Goal: Task Accomplishment & Management: Complete application form

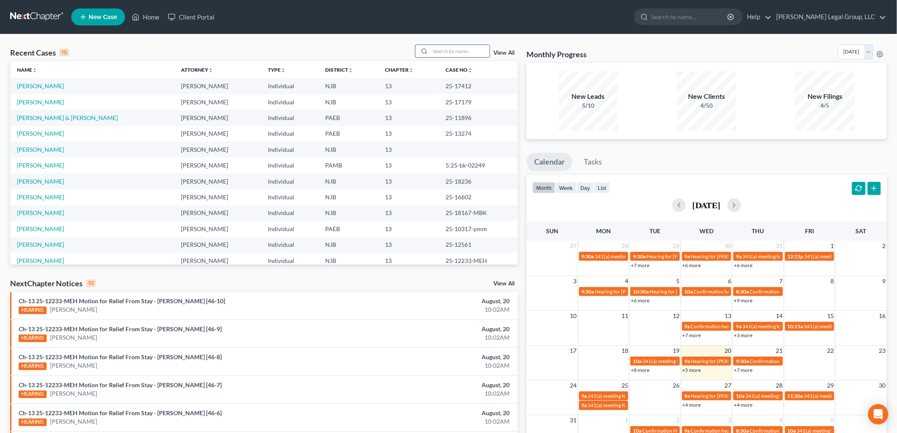
click at [439, 47] on input "search" at bounding box center [459, 51] width 59 height 12
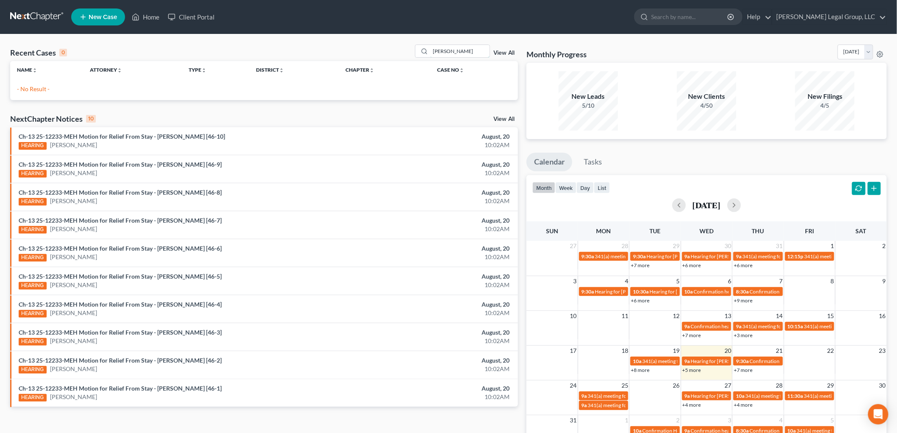
drag, startPoint x: 409, startPoint y: 51, endPoint x: 310, endPoint y: 56, distance: 98.5
click at [337, 56] on div "Recent Cases 0 [PERSON_NAME] View All" at bounding box center [264, 53] width 508 height 17
type input "[PERSON_NAME]"
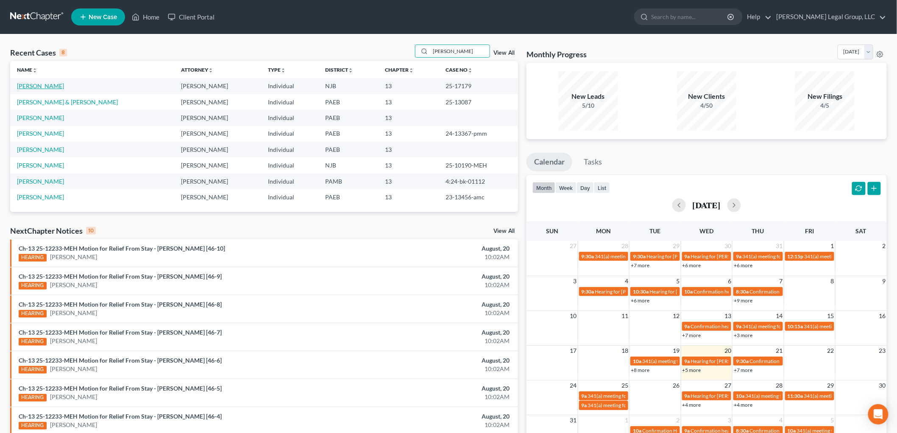
click at [34, 87] on link "[PERSON_NAME]" at bounding box center [40, 85] width 47 height 7
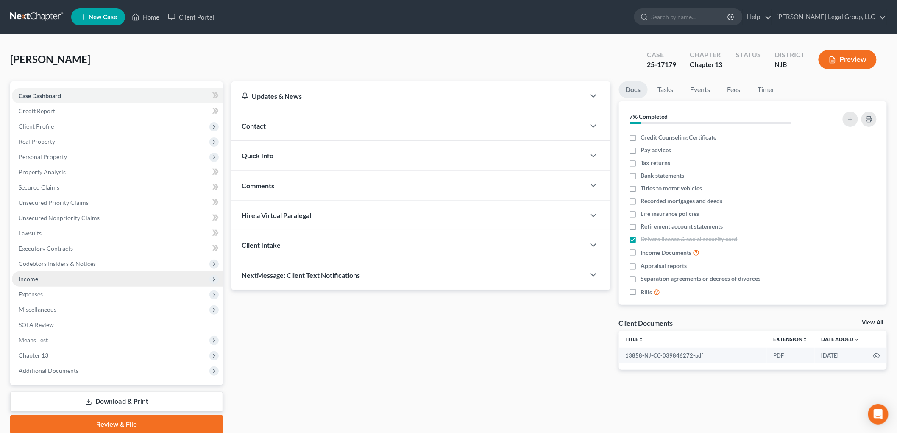
click at [27, 277] on span "Income" at bounding box center [29, 278] width 20 height 7
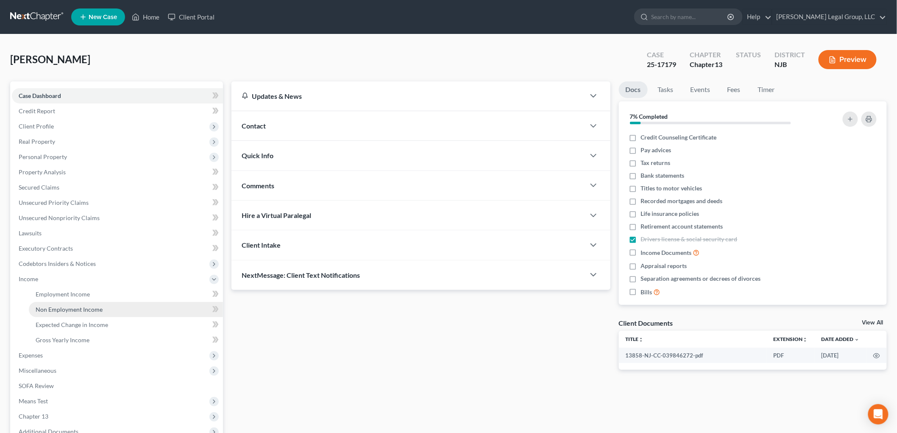
click at [77, 310] on span "Non Employment Income" at bounding box center [69, 309] width 67 height 7
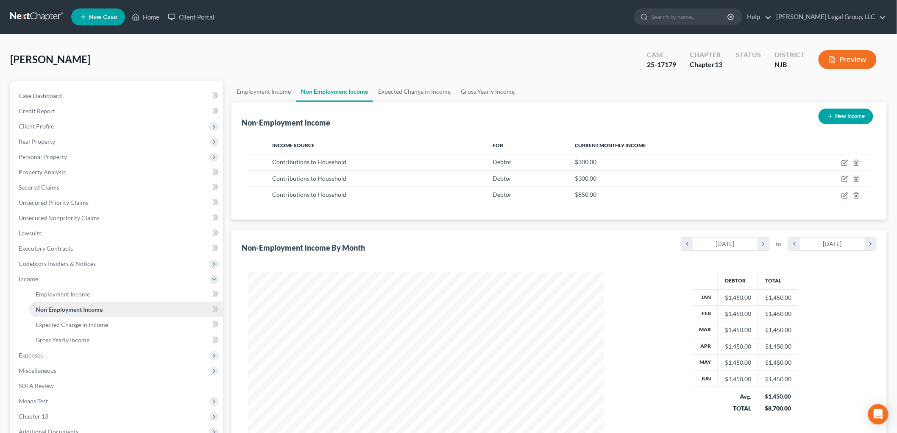
scroll to position [177, 372]
click at [92, 296] on link "Employment Income" at bounding box center [126, 294] width 194 height 15
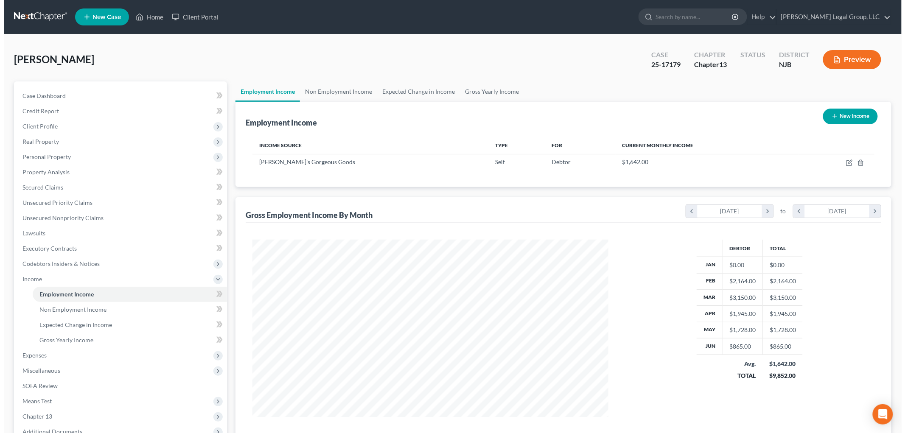
scroll to position [177, 372]
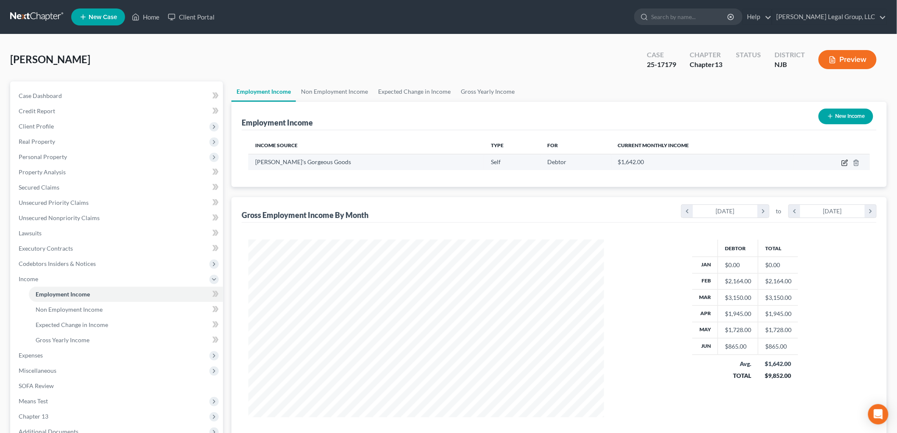
click at [845, 162] on icon "button" at bounding box center [846, 162] width 4 height 4
select select "1"
select select "0"
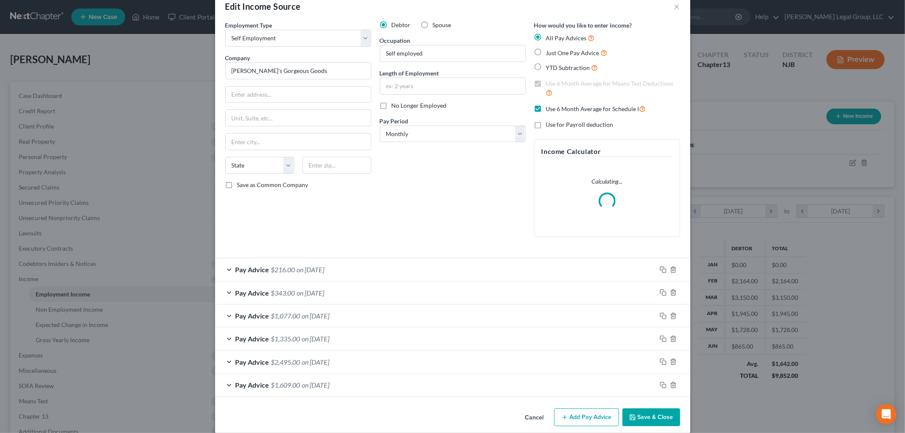
scroll to position [28, 0]
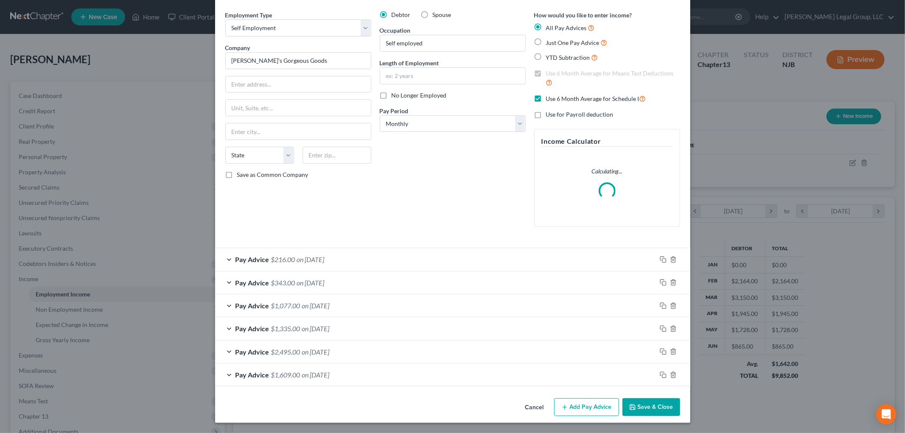
click at [580, 412] on button "Add Pay Advice" at bounding box center [586, 407] width 65 height 18
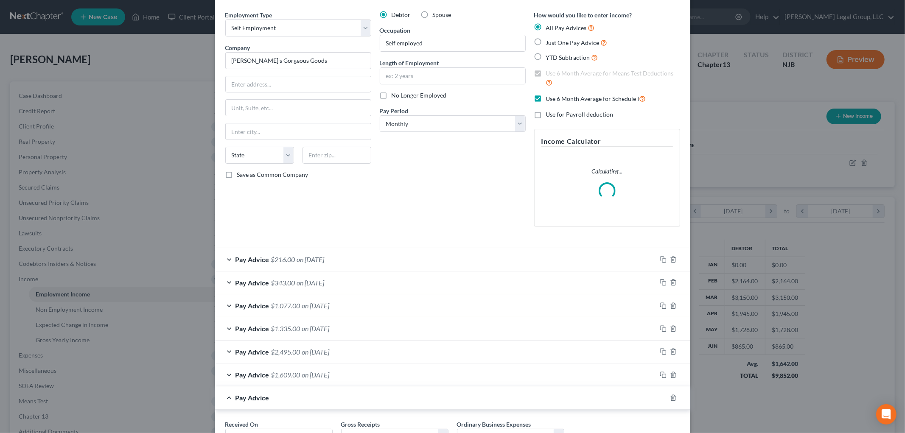
scroll to position [101, 0]
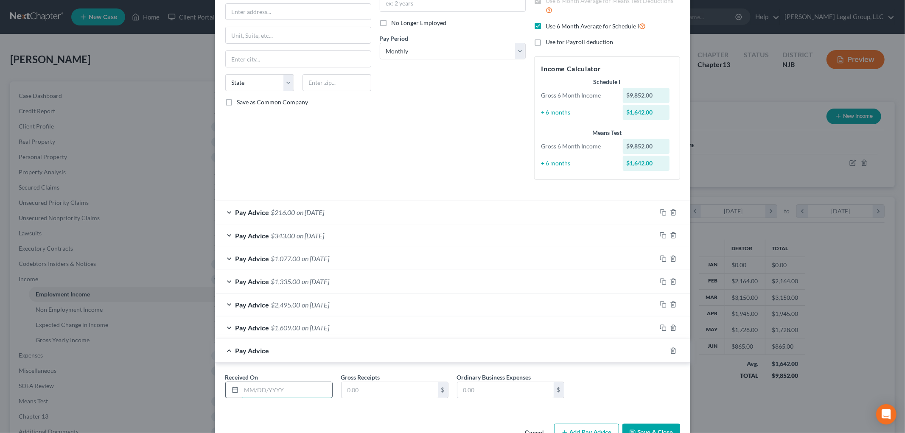
click at [294, 391] on input "text" at bounding box center [286, 390] width 91 height 16
type input "[DATE]"
type input "3,322"
type input "830"
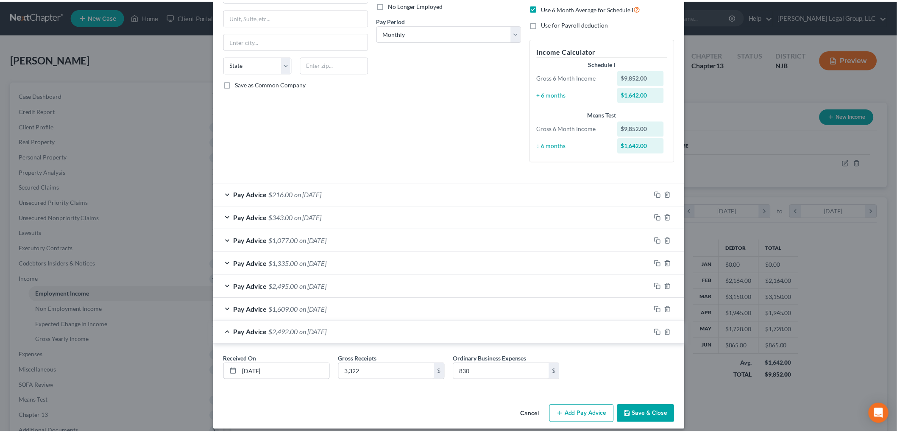
scroll to position [126, 0]
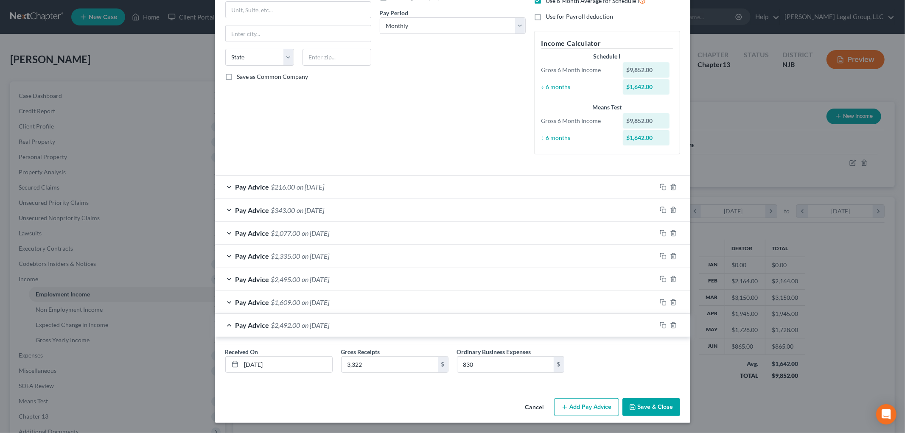
click at [655, 405] on button "Save & Close" at bounding box center [651, 407] width 58 height 18
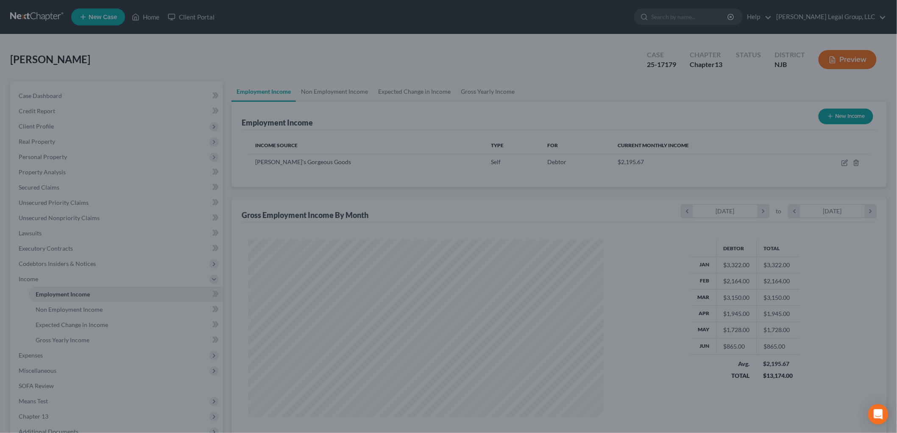
scroll to position [423907, 423712]
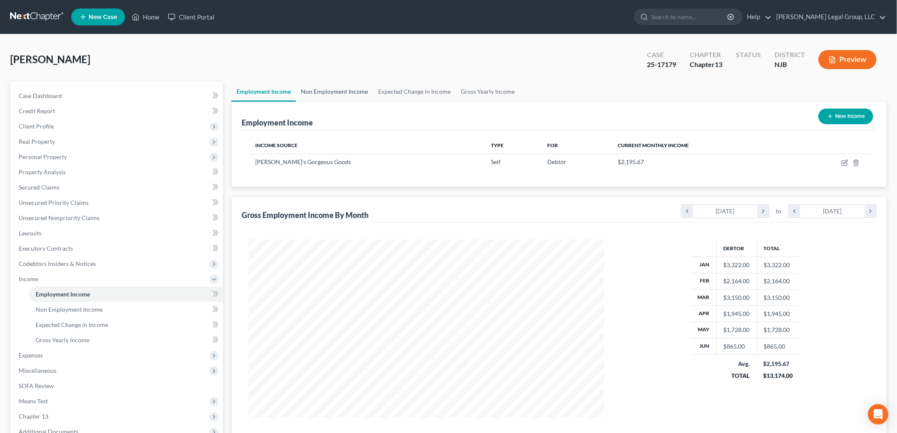
click at [368, 91] on link "Non Employment Income" at bounding box center [334, 91] width 77 height 20
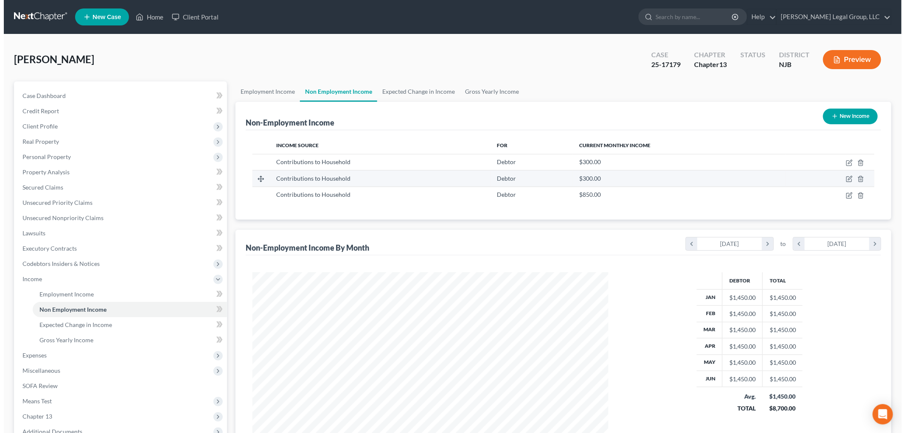
scroll to position [177, 372]
click at [849, 160] on icon "button" at bounding box center [845, 162] width 7 height 7
select select "8"
select select "0"
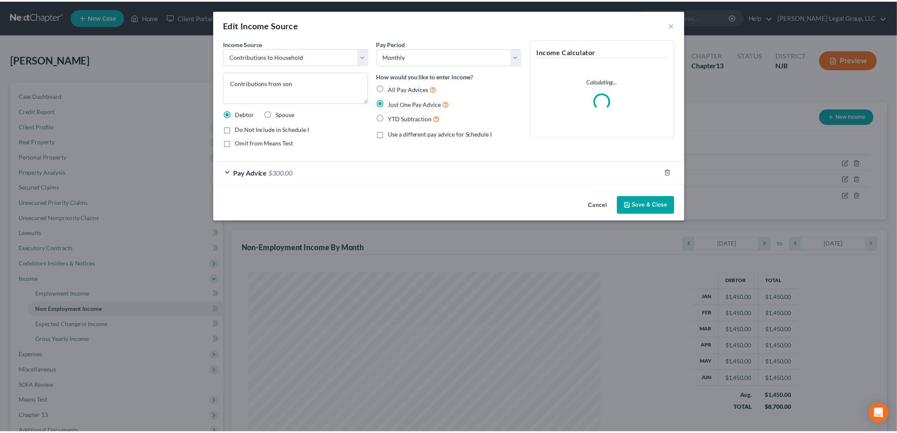
scroll to position [179, 376]
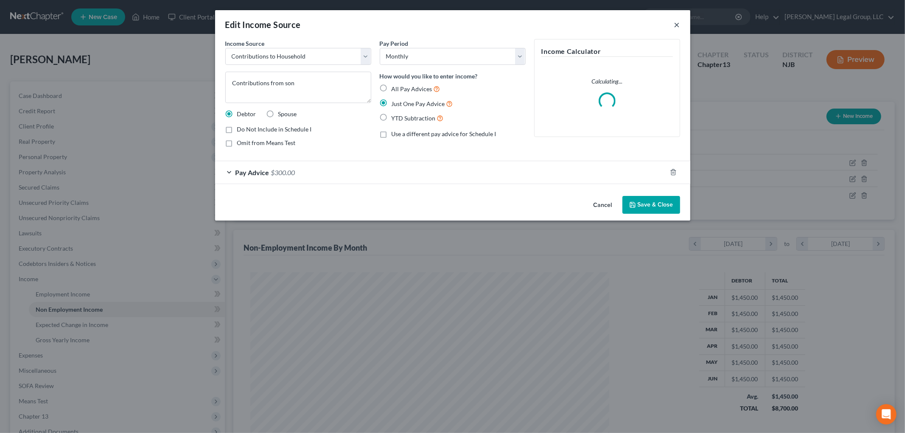
click at [679, 24] on button "×" at bounding box center [677, 25] width 6 height 10
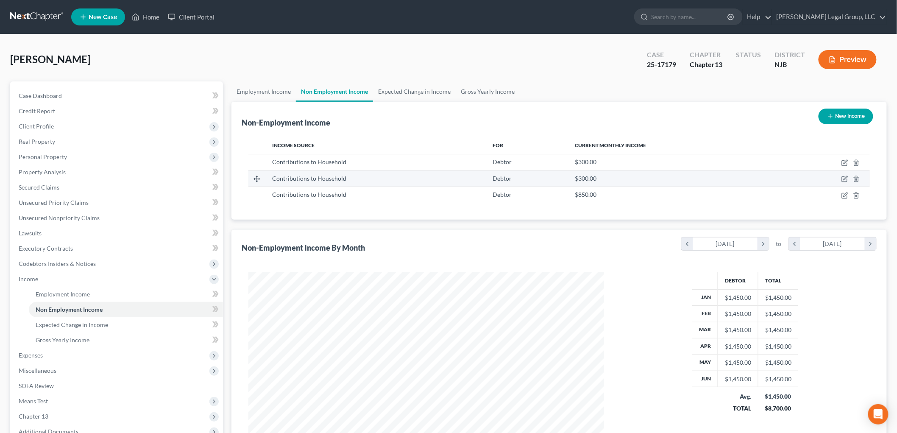
click at [845, 175] on td at bounding box center [826, 178] width 89 height 16
click at [843, 177] on icon "button" at bounding box center [844, 179] width 5 height 5
select select "8"
select select "0"
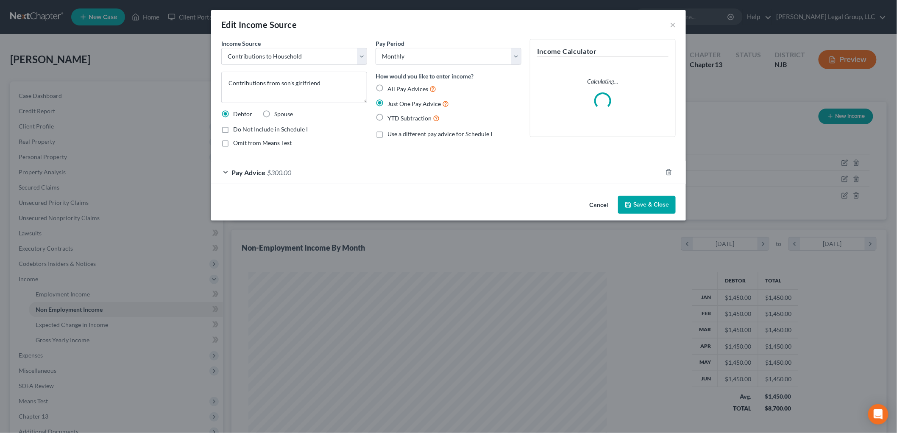
scroll to position [179, 376]
click at [676, 28] on button "×" at bounding box center [677, 25] width 6 height 10
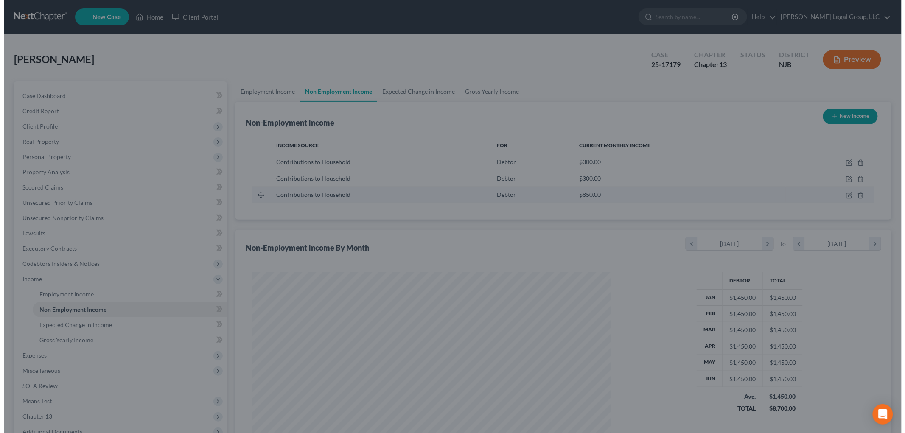
scroll to position [423907, 423712]
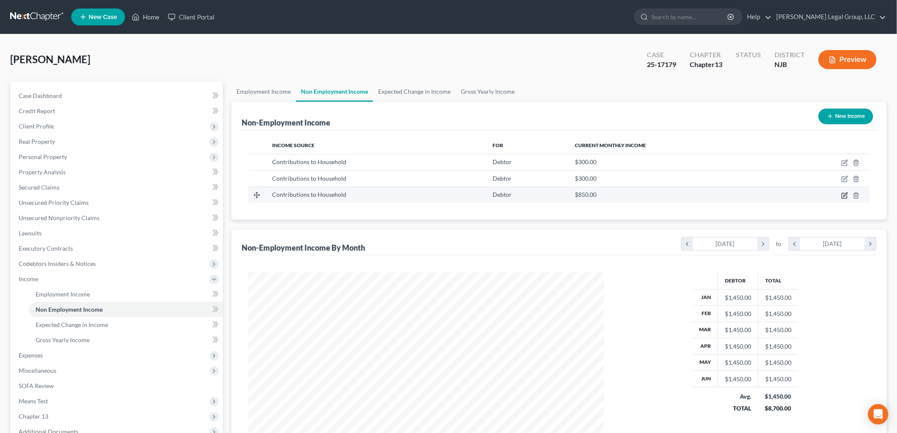
click at [844, 195] on icon "button" at bounding box center [845, 195] width 7 height 7
select select "8"
select select "0"
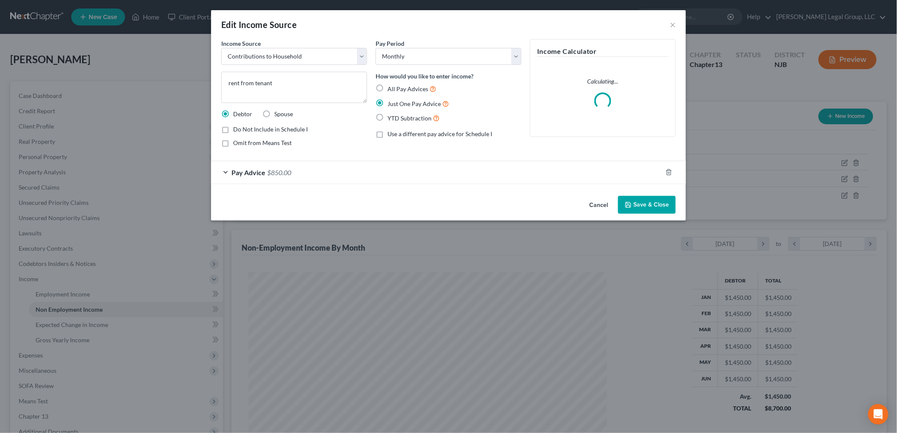
scroll to position [179, 376]
click at [676, 29] on button "×" at bounding box center [677, 25] width 6 height 10
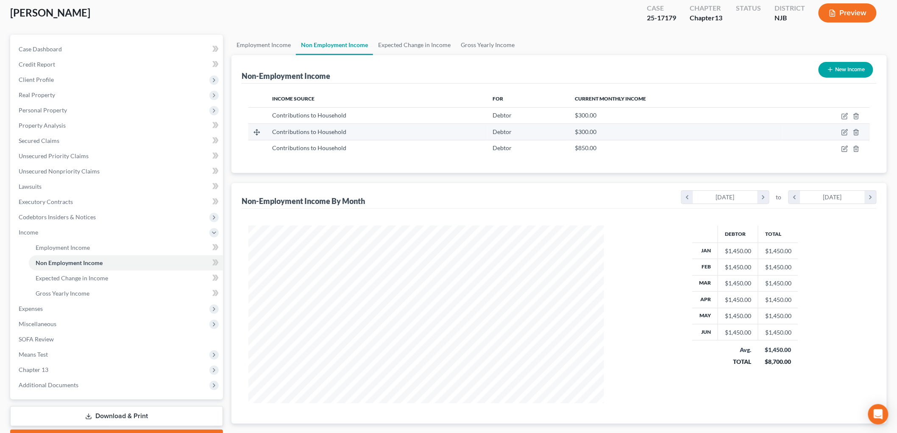
scroll to position [0, 0]
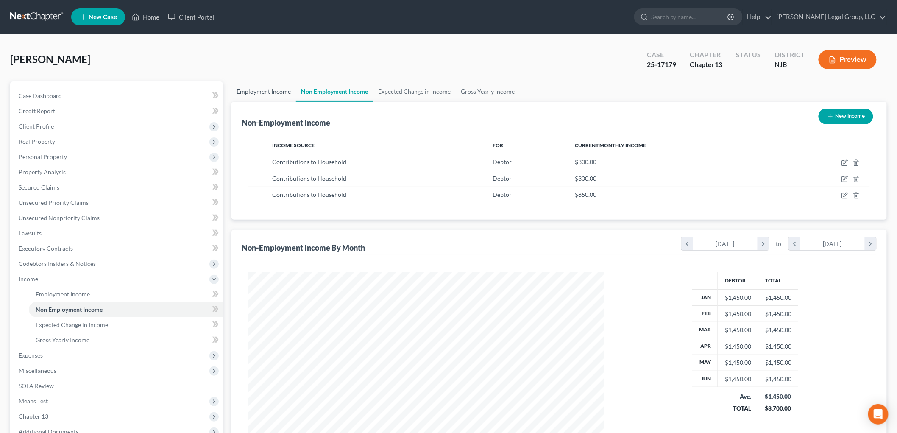
click at [276, 93] on link "Employment Income" at bounding box center [264, 91] width 64 height 20
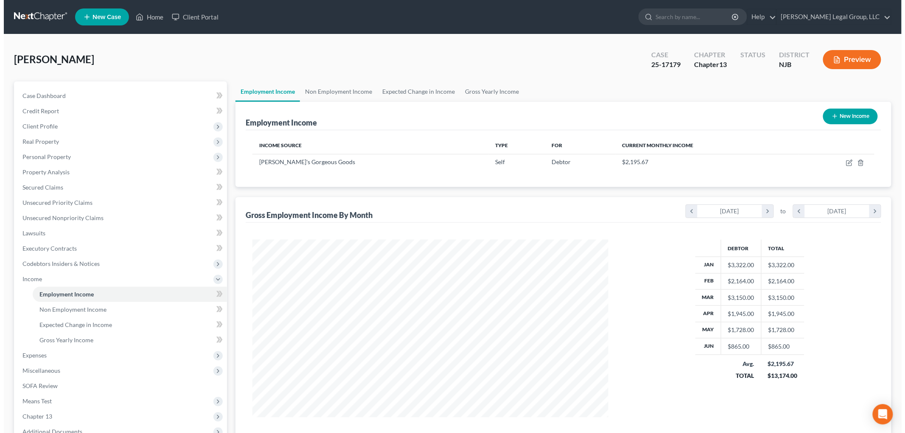
scroll to position [177, 372]
click at [862, 111] on button "New Income" at bounding box center [846, 117] width 55 height 16
select select "0"
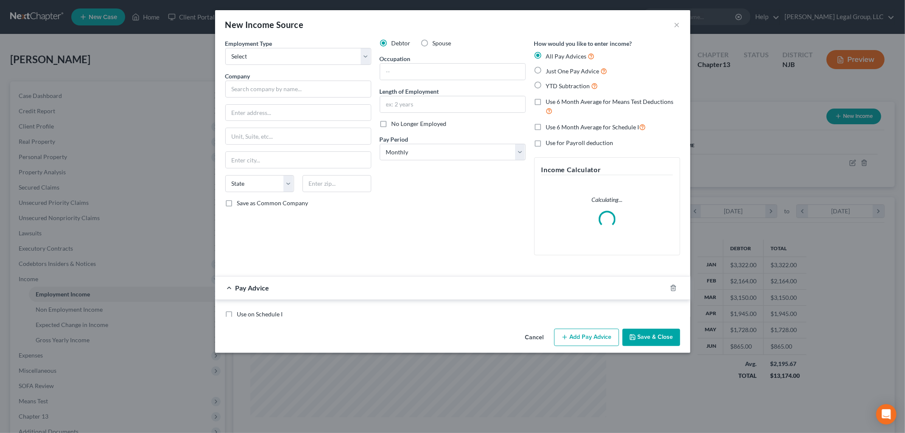
scroll to position [179, 376]
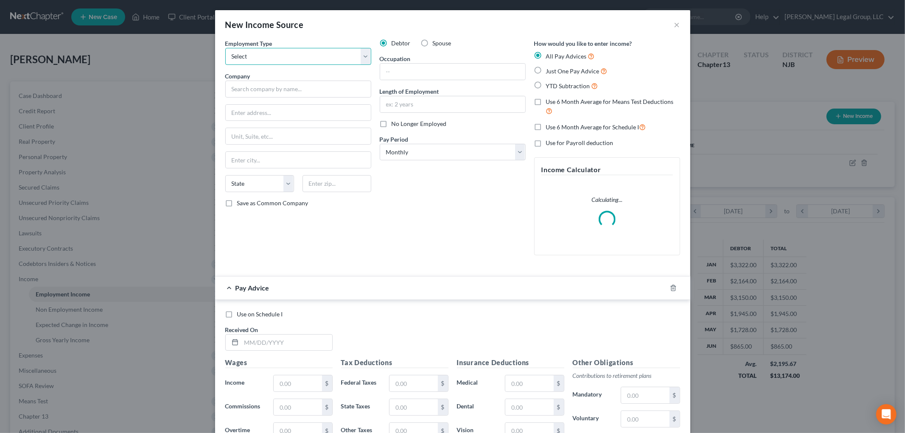
click at [302, 58] on select "Select Full or [DEMOGRAPHIC_DATA] Employment Self Employment" at bounding box center [298, 56] width 146 height 17
select select "0"
click at [225, 48] on select "Select Full or [DEMOGRAPHIC_DATA] Employment Self Employment" at bounding box center [298, 56] width 146 height 17
click at [304, 91] on input "text" at bounding box center [298, 89] width 146 height 17
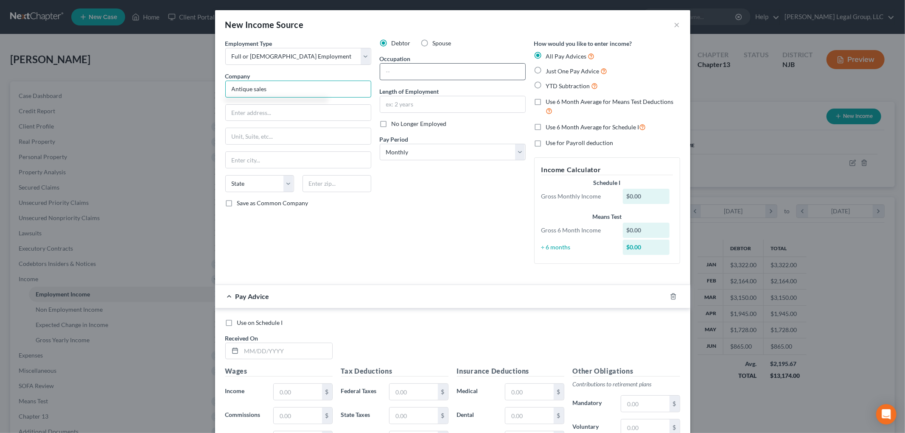
type input "Antique sales"
click at [411, 67] on input "text" at bounding box center [452, 72] width 145 height 16
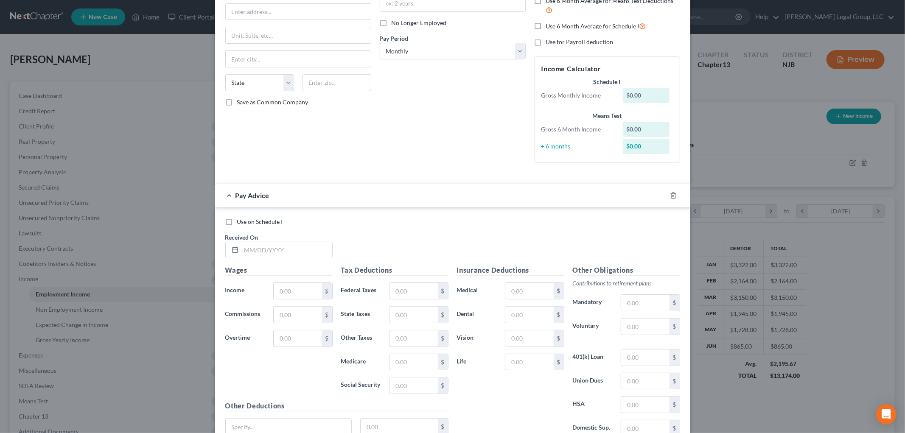
scroll to position [0, 0]
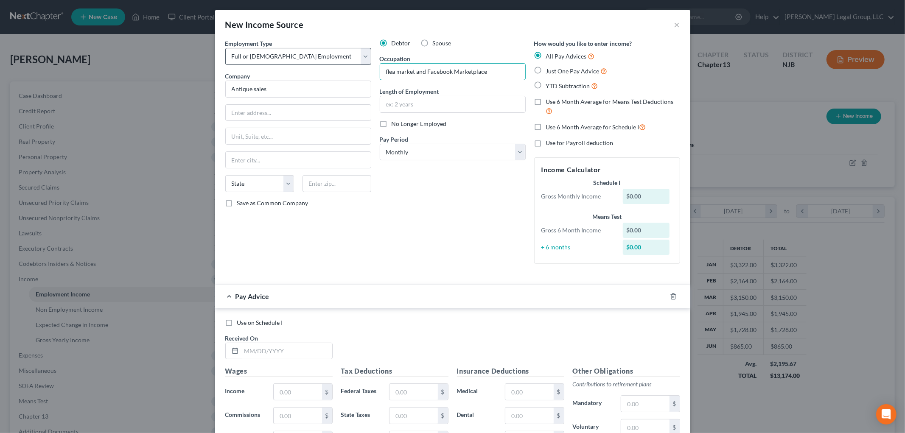
type input "flea market and Facebook Marketplace"
click at [324, 56] on select "Select Full or [DEMOGRAPHIC_DATA] Employment Self Employment" at bounding box center [298, 56] width 146 height 17
select select "1"
click at [225, 48] on select "Select Full or [DEMOGRAPHIC_DATA] Employment Self Employment" at bounding box center [298, 56] width 146 height 17
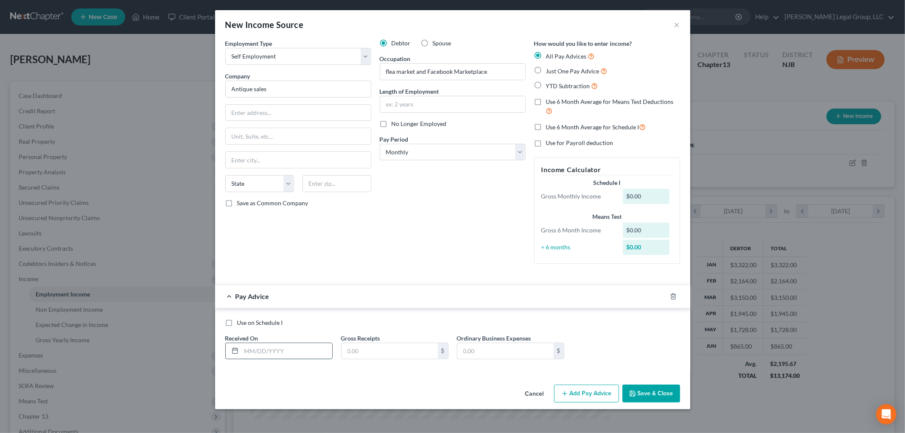
click at [291, 348] on input "text" at bounding box center [286, 351] width 91 height 16
type input "[DATE]"
type input "260"
type input "50"
drag, startPoint x: 582, startPoint y: 403, endPoint x: 578, endPoint y: 402, distance: 4.4
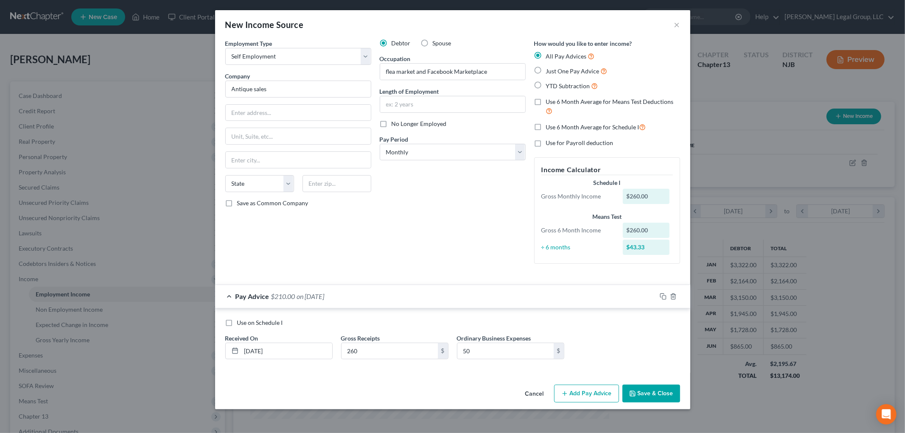
click at [582, 403] on div "Cancel Add Pay Advice Save & Close" at bounding box center [452, 395] width 475 height 28
click at [583, 394] on button "Add Pay Advice" at bounding box center [586, 394] width 65 height 18
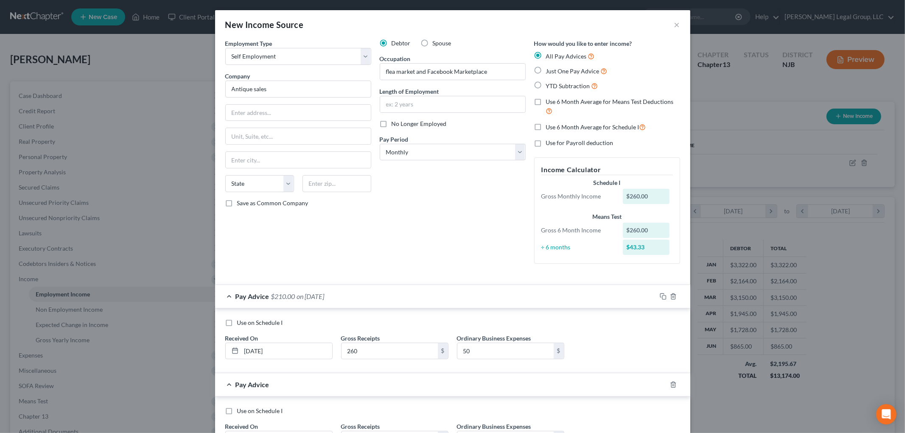
scroll to position [75, 0]
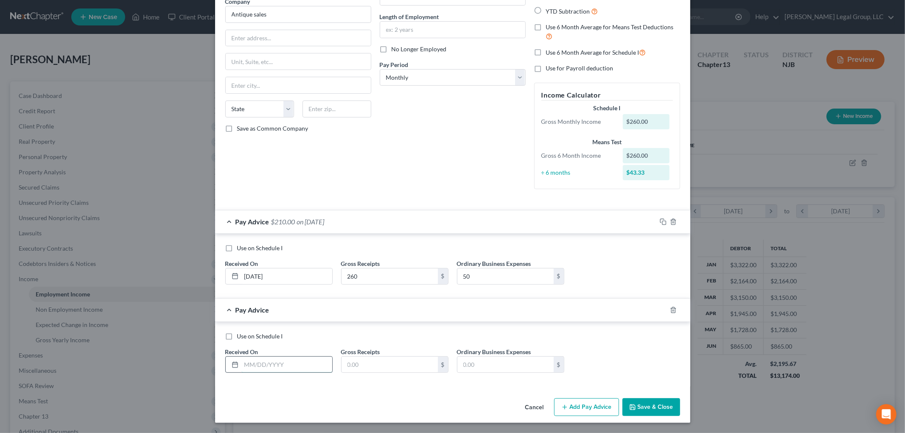
drag, startPoint x: 304, startPoint y: 369, endPoint x: 303, endPoint y: 359, distance: 9.8
click at [304, 369] on input "text" at bounding box center [286, 365] width 91 height 16
type input "[DATE]"
type input "450"
type input "170"
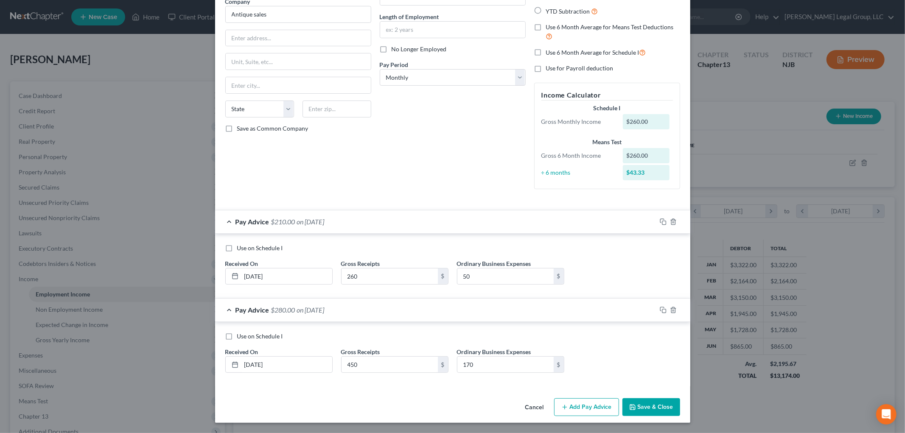
click at [578, 408] on button "Add Pay Advice" at bounding box center [586, 407] width 65 height 18
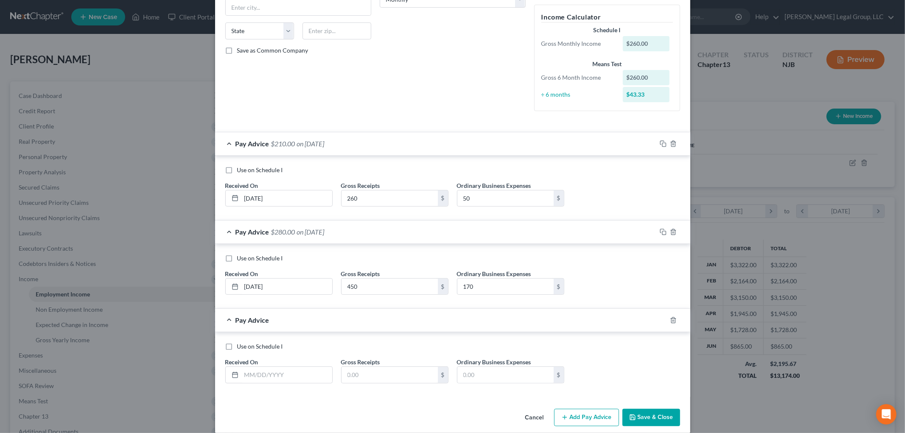
scroll to position [163, 0]
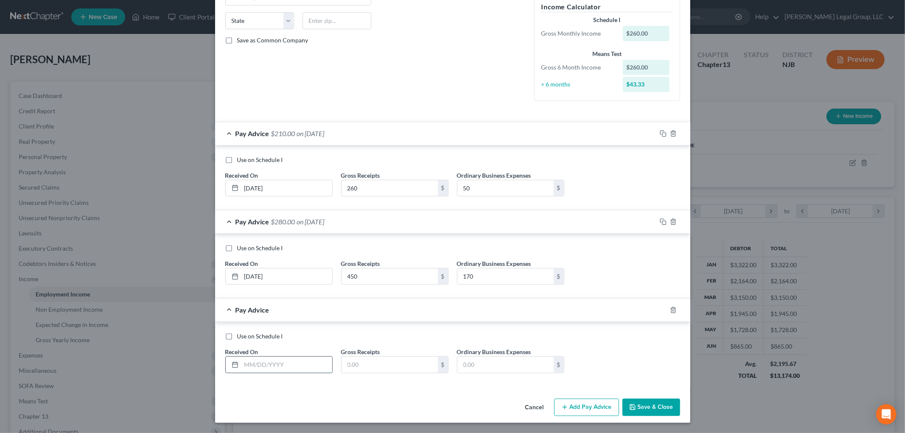
click at [308, 357] on input "text" at bounding box center [286, 365] width 91 height 16
type input "[DATE]"
type input "420"
click at [251, 274] on input "[DATE]" at bounding box center [286, 276] width 91 height 16
type input "[DATE]"
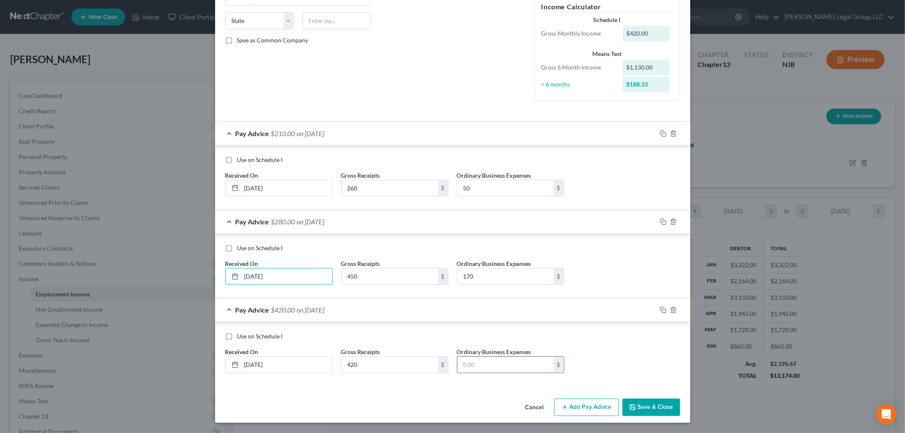
click at [484, 367] on input "text" at bounding box center [505, 365] width 96 height 16
type input "159"
click at [579, 401] on button "Add Pay Advice" at bounding box center [586, 408] width 65 height 18
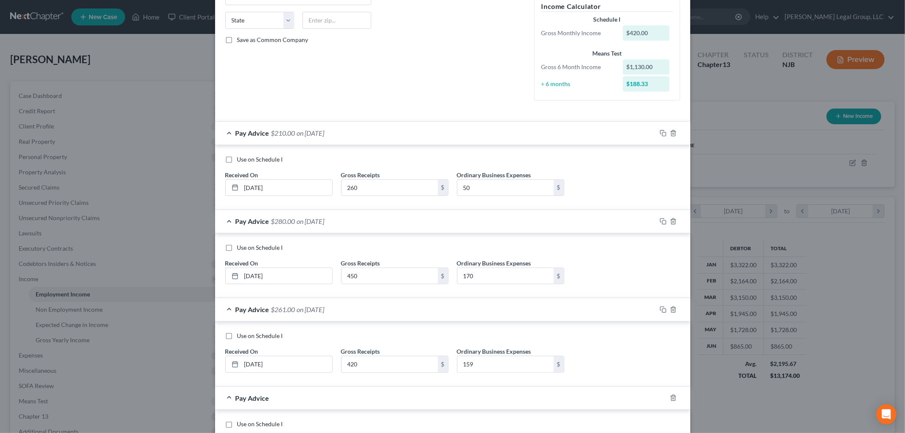
scroll to position [251, 0]
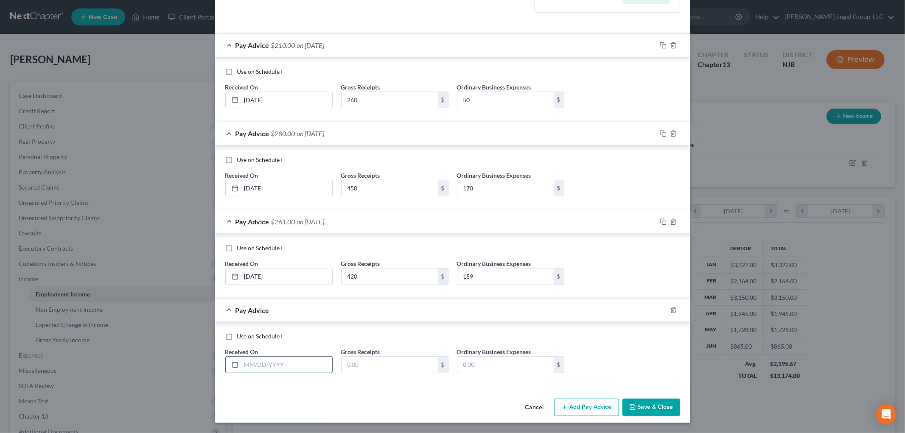
click at [295, 363] on input "text" at bounding box center [286, 365] width 91 height 16
type input "[DATE]"
type input "475"
type input "185"
drag, startPoint x: 600, startPoint y: 403, endPoint x: 466, endPoint y: 359, distance: 141.5
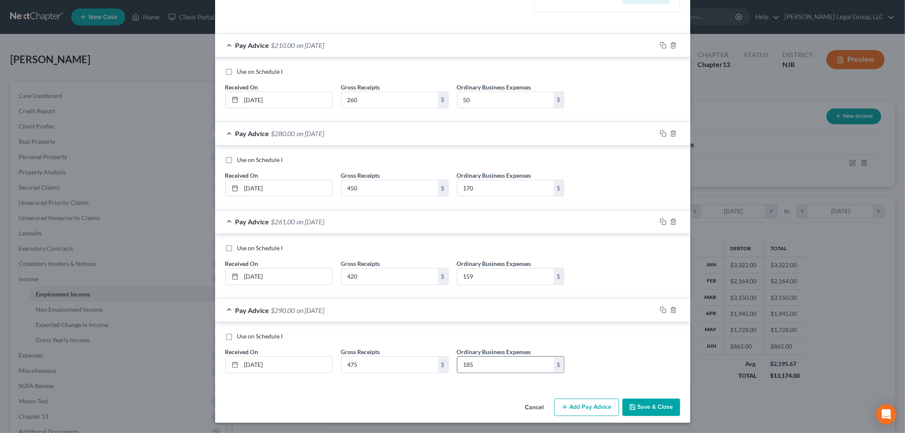
click at [600, 403] on button "Add Pay Advice" at bounding box center [586, 408] width 65 height 18
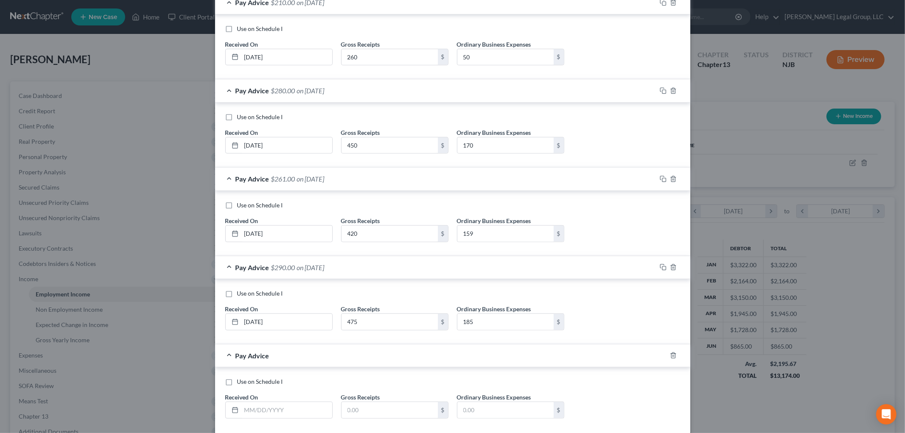
scroll to position [340, 0]
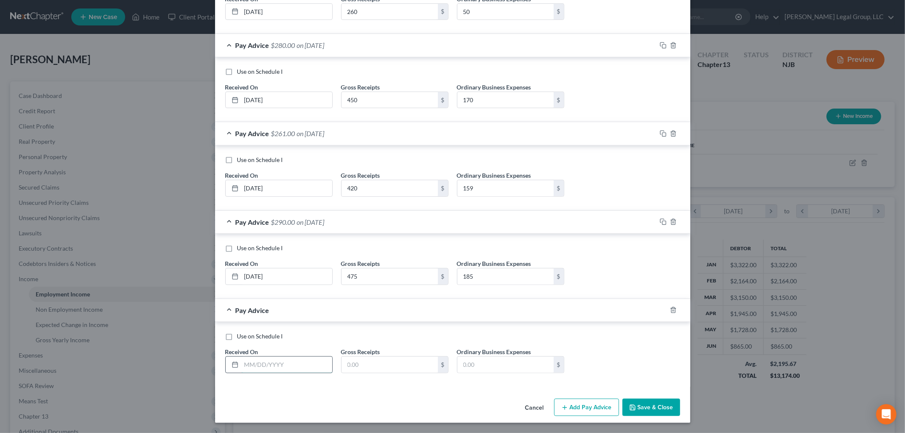
drag, startPoint x: 282, startPoint y: 365, endPoint x: 261, endPoint y: 365, distance: 20.8
click at [282, 365] on input "text" at bounding box center [286, 365] width 91 height 16
type input "[DATE]"
type input "575"
type input "200"
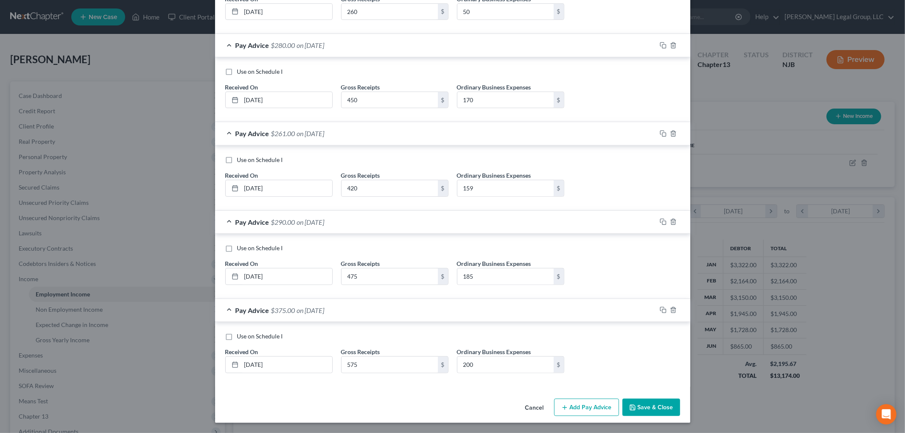
click at [588, 412] on button "Add Pay Advice" at bounding box center [586, 408] width 65 height 18
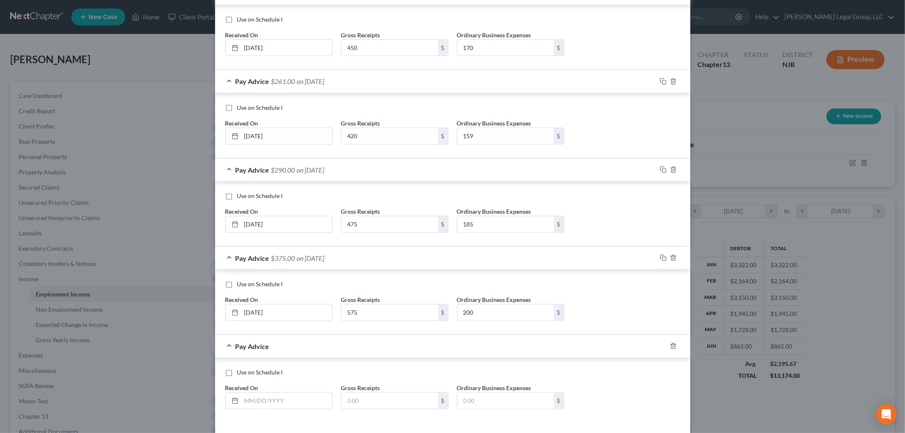
scroll to position [429, 0]
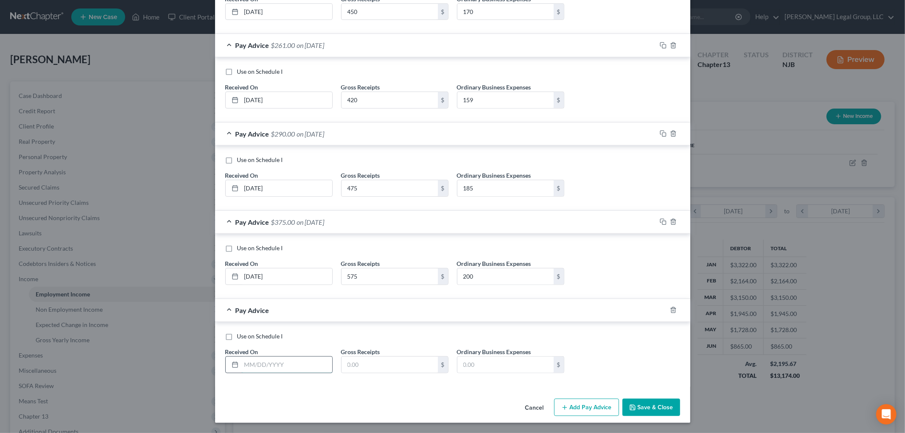
drag, startPoint x: 276, startPoint y: 370, endPoint x: 283, endPoint y: 368, distance: 7.4
click at [276, 370] on input "text" at bounding box center [286, 365] width 91 height 16
type input "[DATE]"
type input "1,307"
type input "450"
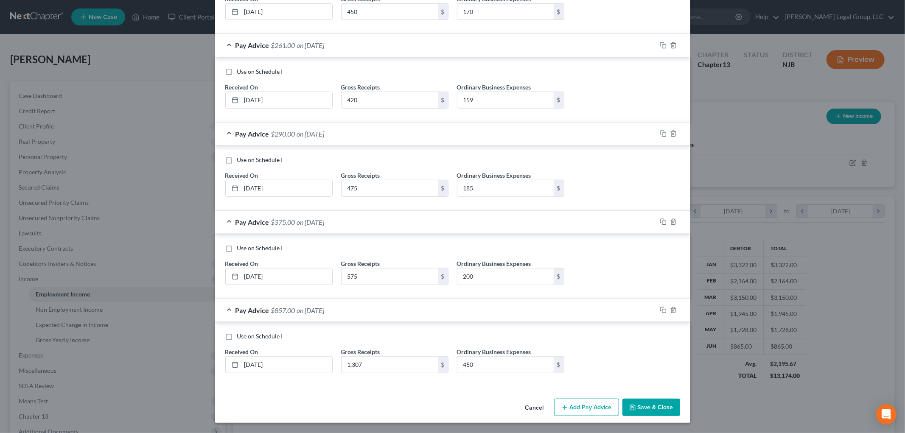
click at [593, 408] on button "Add Pay Advice" at bounding box center [586, 408] width 65 height 18
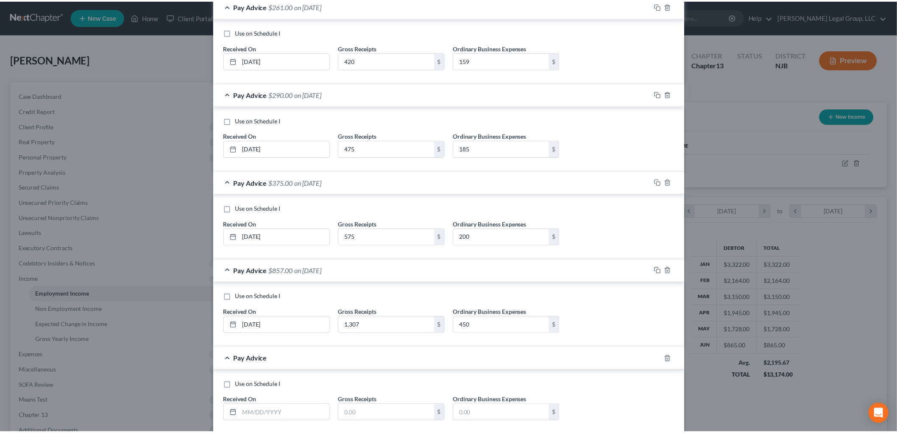
scroll to position [517, 0]
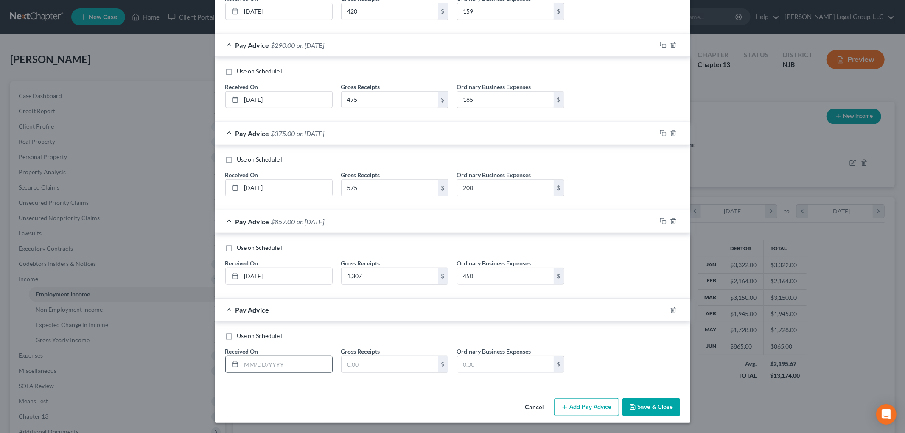
click at [266, 361] on input "text" at bounding box center [286, 364] width 91 height 16
type input "[DATE]"
type input "2,020"
type input "395"
click at [658, 404] on button "Save & Close" at bounding box center [651, 407] width 58 height 18
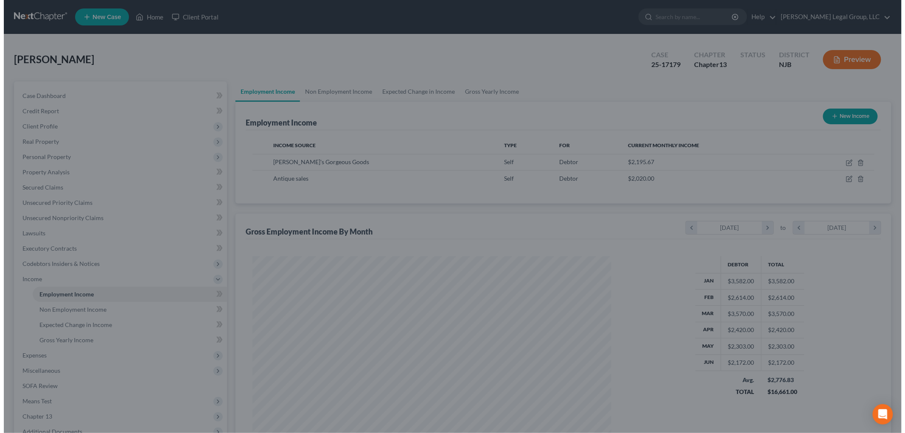
scroll to position [423907, 423712]
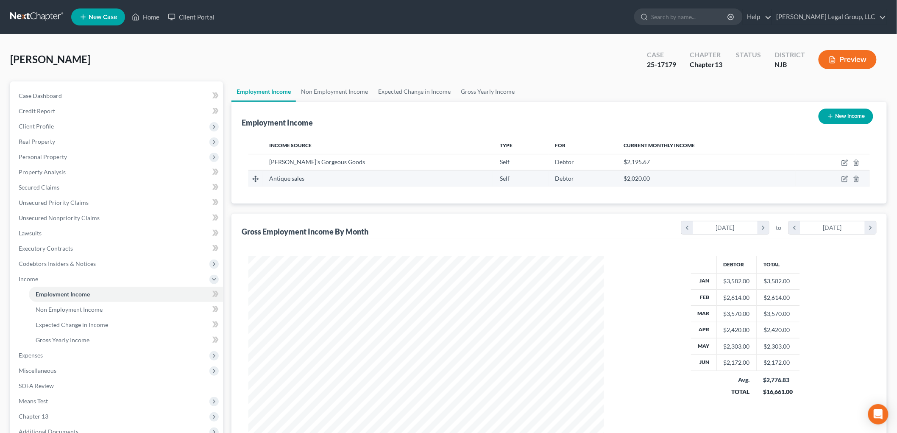
click at [841, 179] on td at bounding box center [833, 178] width 74 height 16
click at [847, 180] on icon "button" at bounding box center [845, 179] width 7 height 7
select select "1"
select select "0"
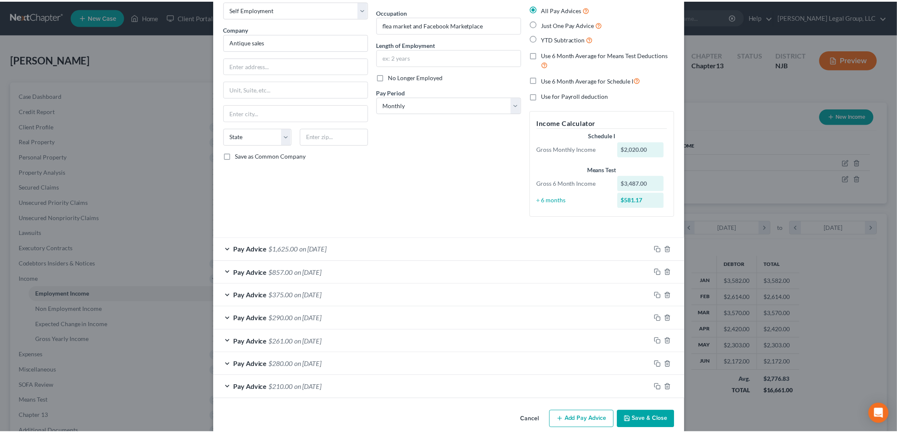
scroll to position [0, 0]
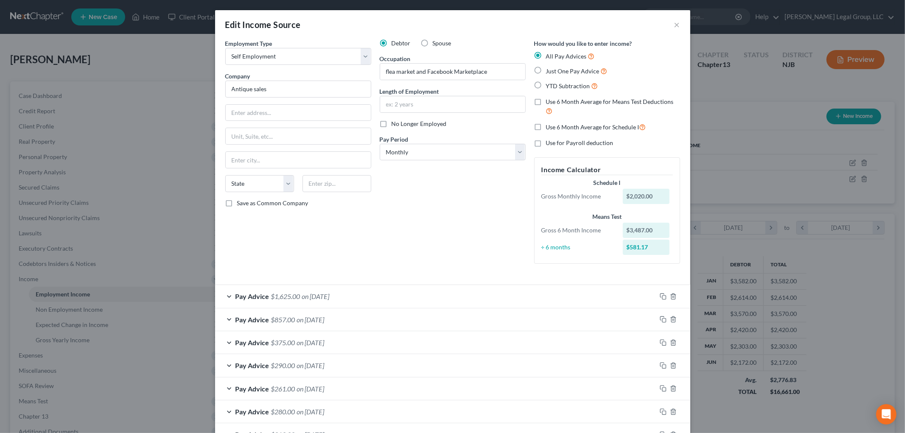
click at [677, 25] on div "Edit Income Source ×" at bounding box center [452, 24] width 475 height 29
click at [674, 26] on button "×" at bounding box center [677, 25] width 6 height 10
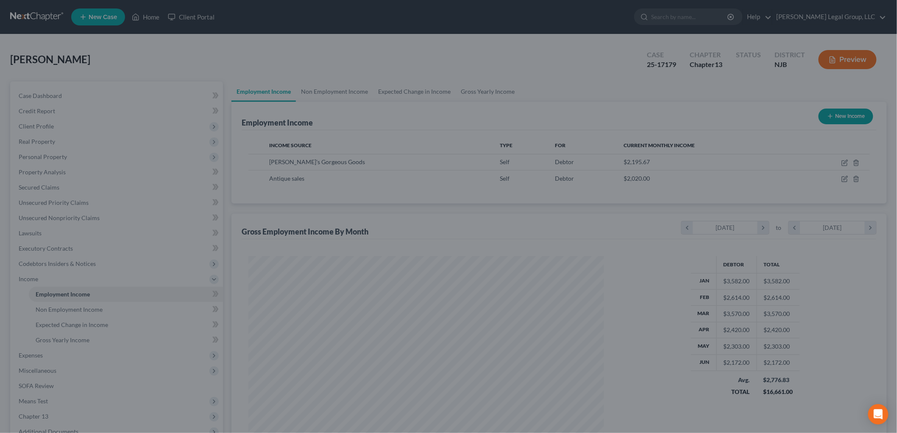
scroll to position [423907, 423712]
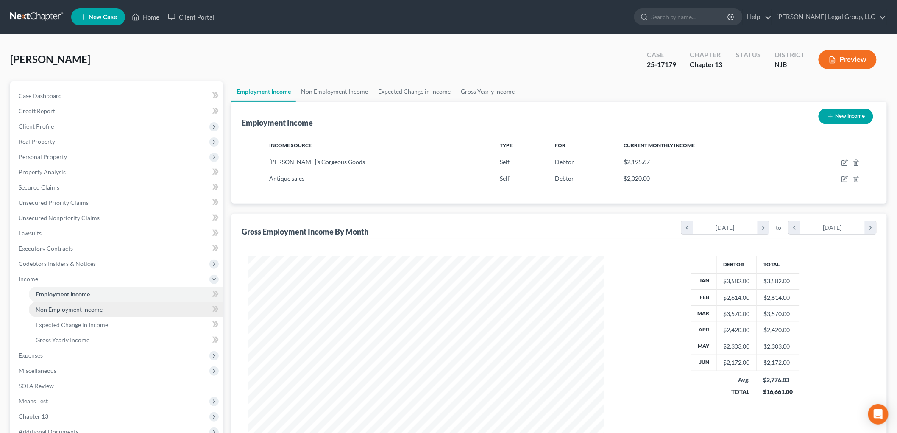
click at [76, 308] on span "Non Employment Income" at bounding box center [69, 309] width 67 height 7
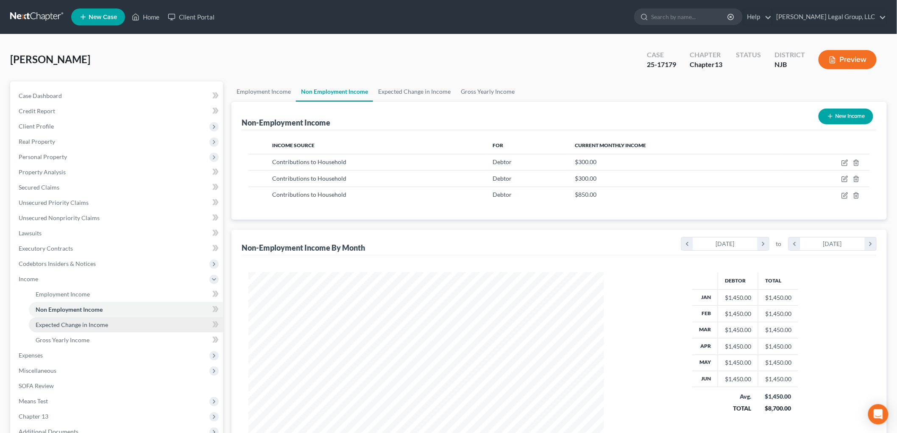
scroll to position [177, 372]
click at [52, 351] on span "Expenses" at bounding box center [117, 355] width 211 height 15
click at [53, 309] on link "Home" at bounding box center [126, 309] width 194 height 15
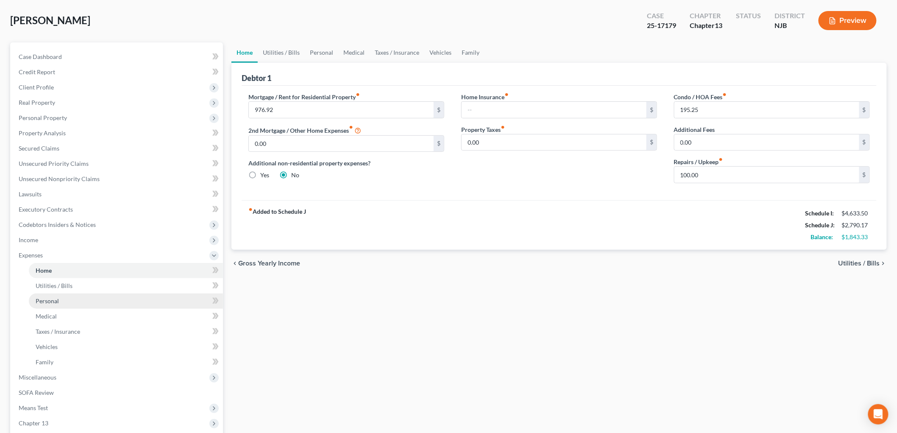
scroll to position [139, 0]
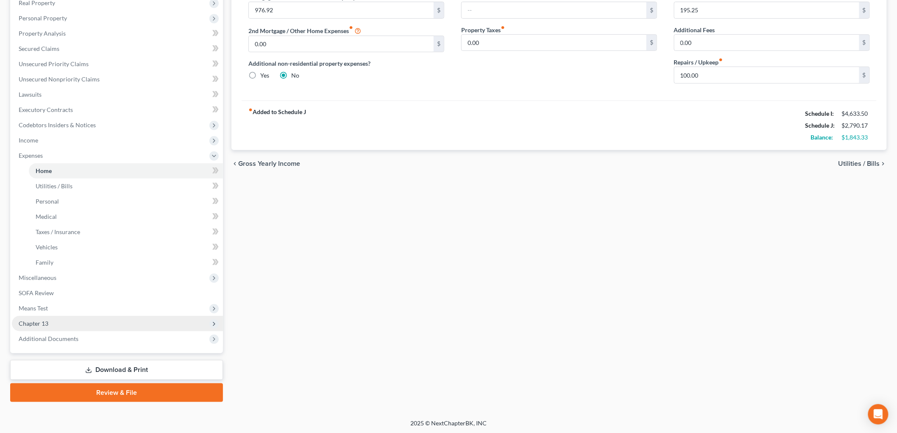
click at [43, 318] on span "Chapter 13" at bounding box center [117, 323] width 211 height 15
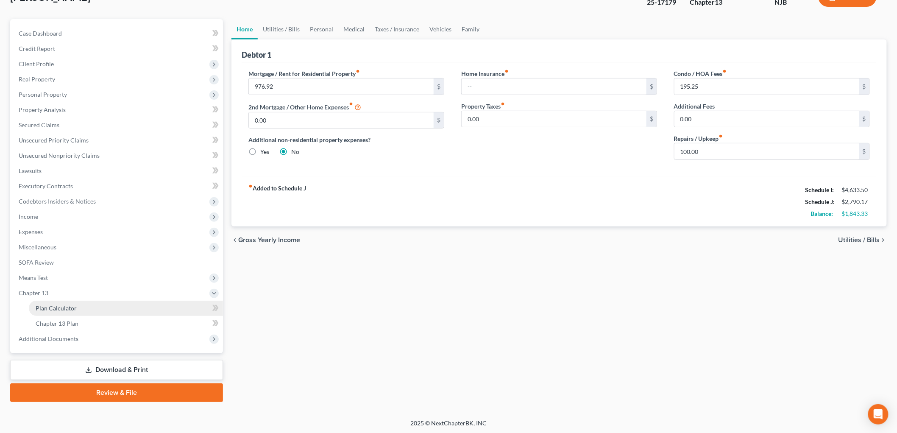
click at [84, 314] on link "Plan Calculator" at bounding box center [126, 308] width 194 height 15
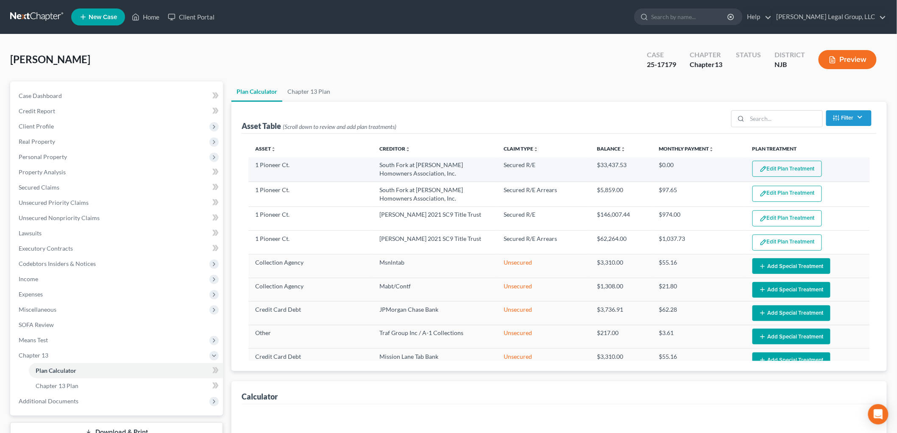
select select "59"
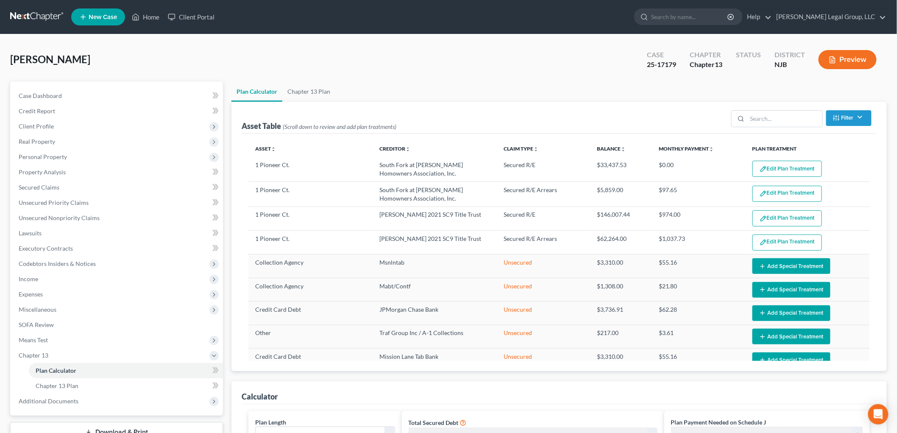
click at [780, 171] on button "Edit Plan Treatment" at bounding box center [788, 169] width 70 height 16
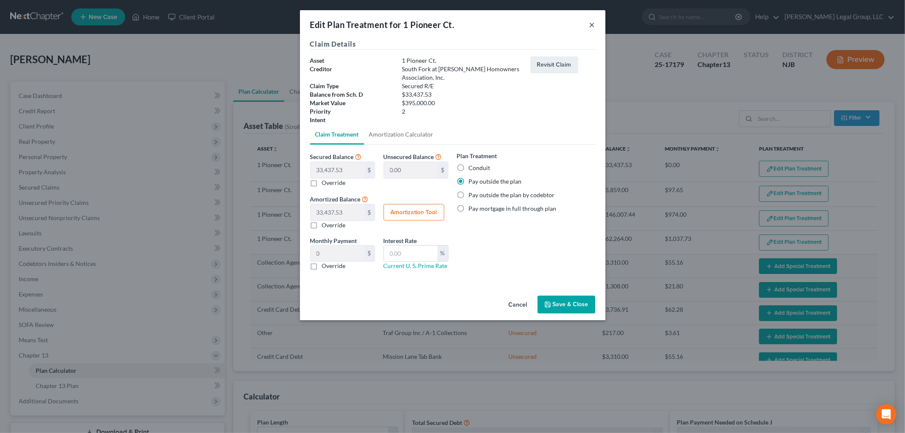
click at [591, 24] on button "×" at bounding box center [592, 25] width 6 height 10
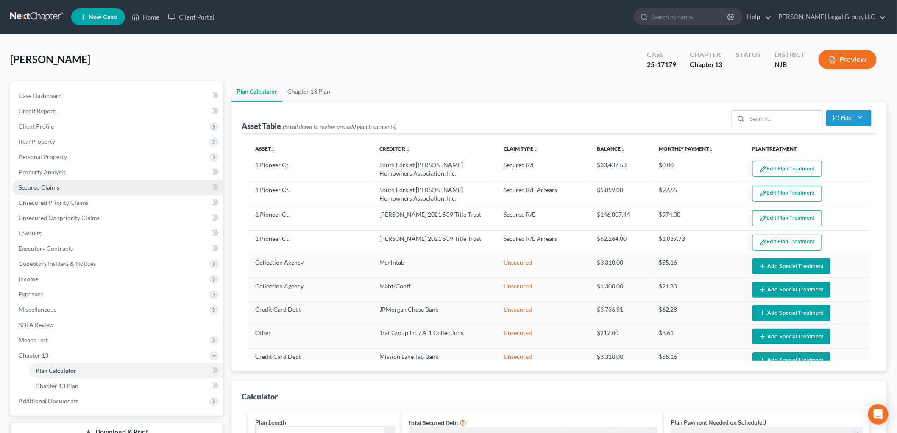
click at [54, 181] on link "Secured Claims" at bounding box center [117, 187] width 211 height 15
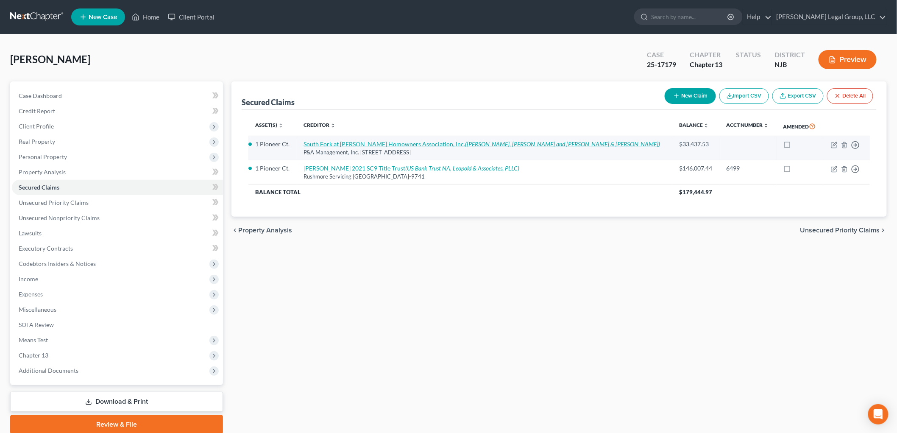
click at [426, 142] on link "South Fork at [PERSON_NAME] Homowners Association, Inc. ([PERSON_NAME], [PERSON…" at bounding box center [482, 143] width 357 height 7
select select "33"
select select "19"
select select "0"
select select "1"
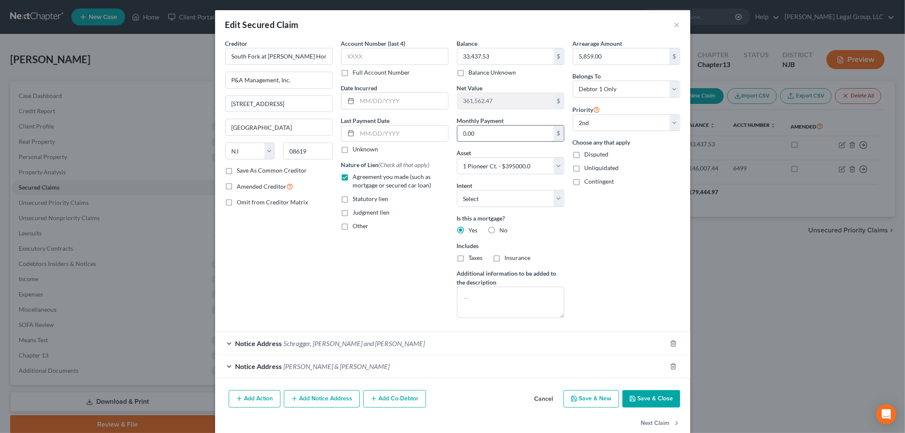
click at [517, 134] on input "0.00" at bounding box center [505, 134] width 96 height 16
type input "195.25"
click at [648, 405] on button "Save & Close" at bounding box center [651, 399] width 58 height 18
select select
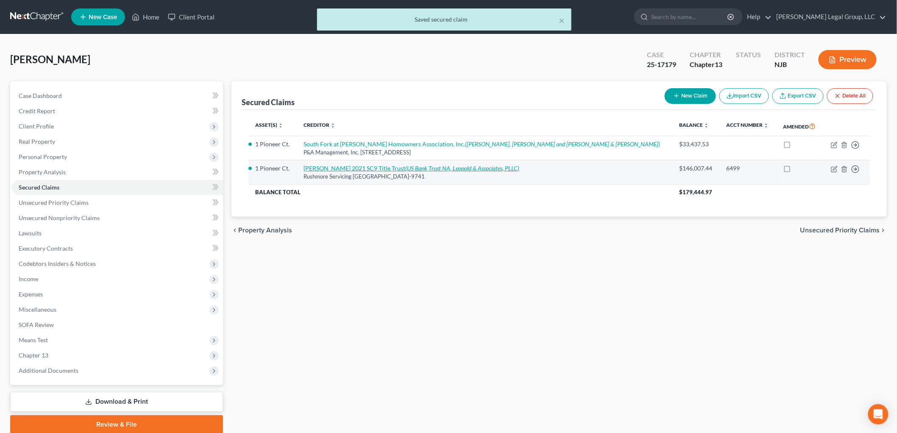
click at [473, 168] on icon "(US Bank Trust NA, Leopold & Associates, PLLC)" at bounding box center [463, 168] width 114 height 7
select select "45"
select select "19"
select select "0"
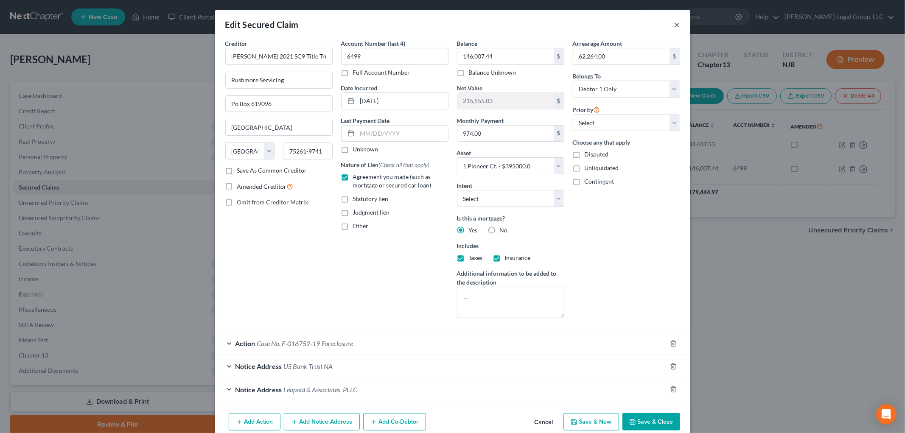
click at [675, 23] on button "×" at bounding box center [677, 25] width 6 height 10
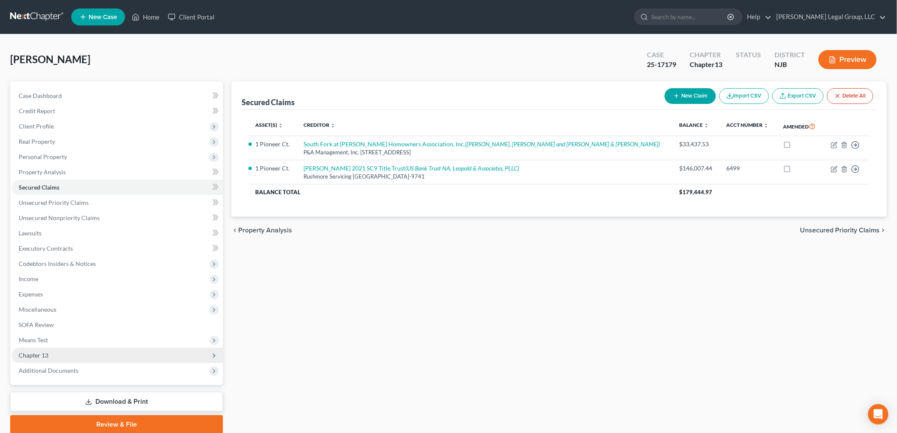
click at [75, 349] on span "Chapter 13" at bounding box center [117, 355] width 211 height 15
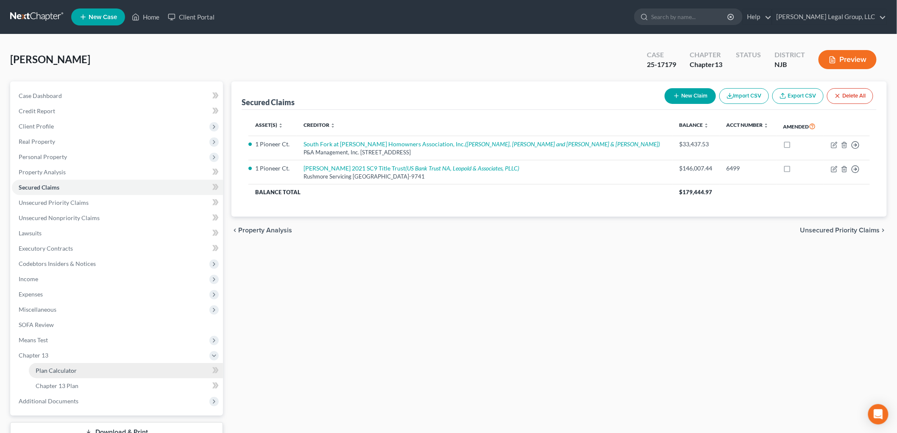
click at [79, 368] on link "Plan Calculator" at bounding box center [126, 370] width 194 height 15
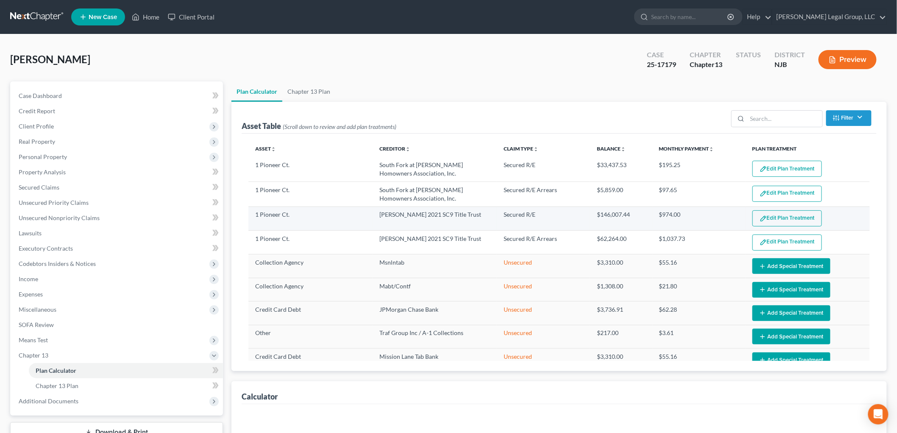
select select "59"
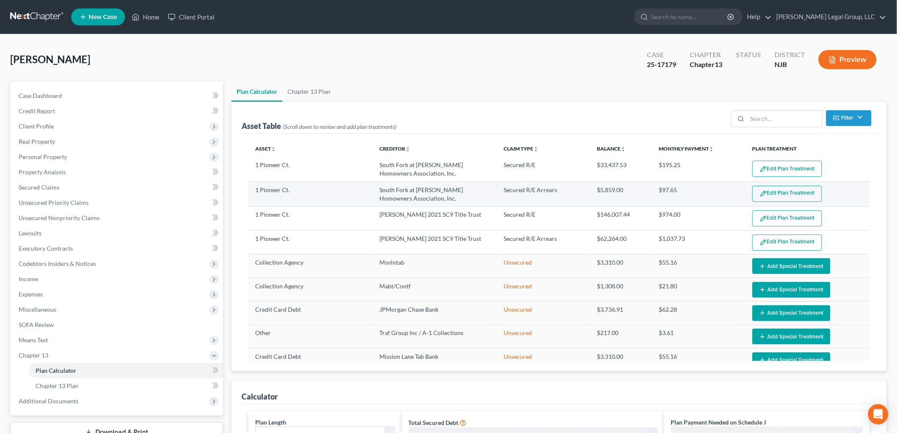
click at [784, 193] on button "Edit Plan Treatment" at bounding box center [788, 194] width 70 height 16
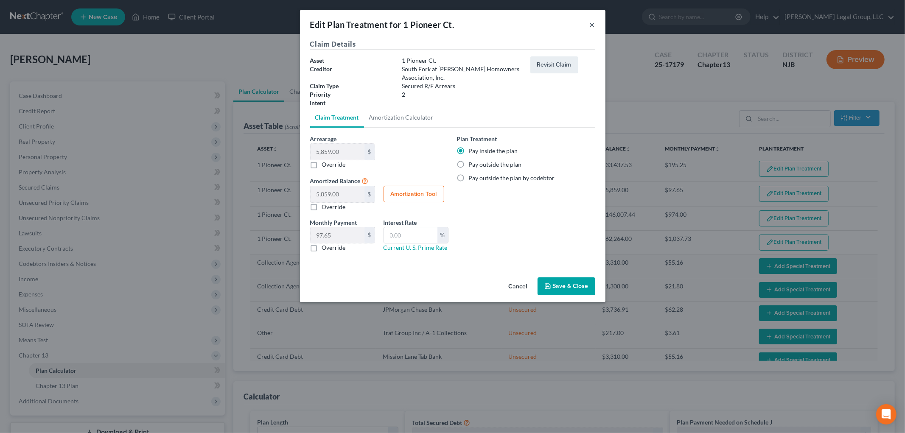
click at [592, 26] on button "×" at bounding box center [592, 25] width 6 height 10
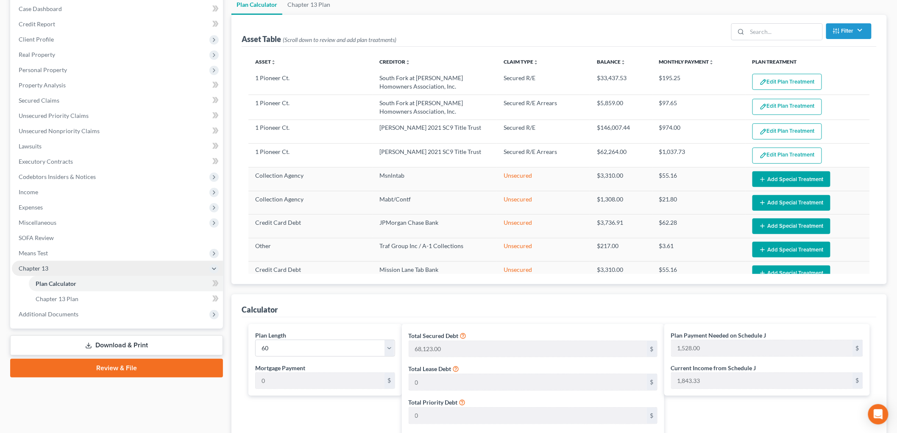
scroll to position [94, 0]
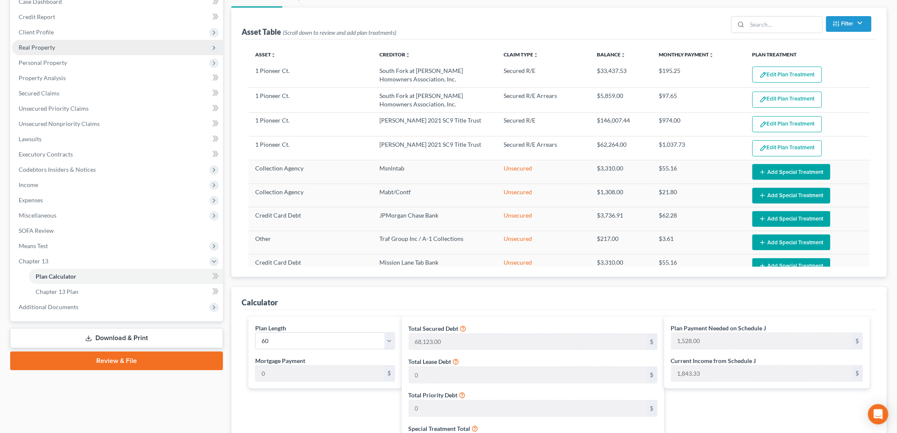
click at [35, 47] on span "Real Property" at bounding box center [37, 47] width 36 height 7
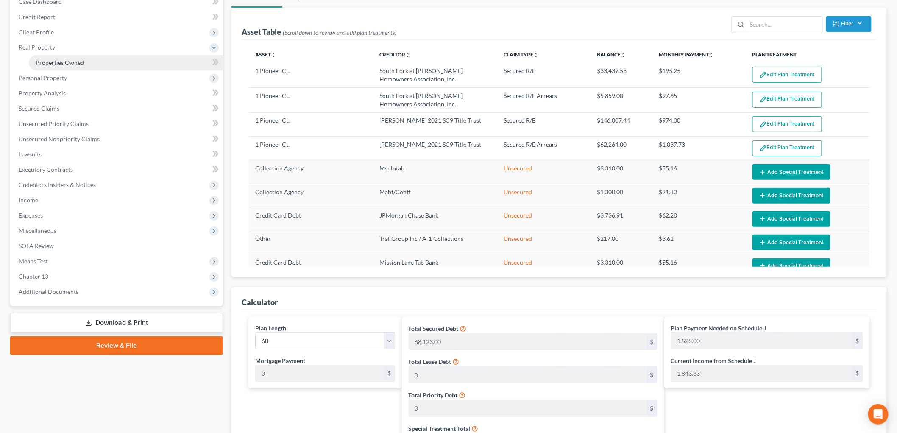
click at [69, 65] on span "Properties Owned" at bounding box center [60, 62] width 48 height 7
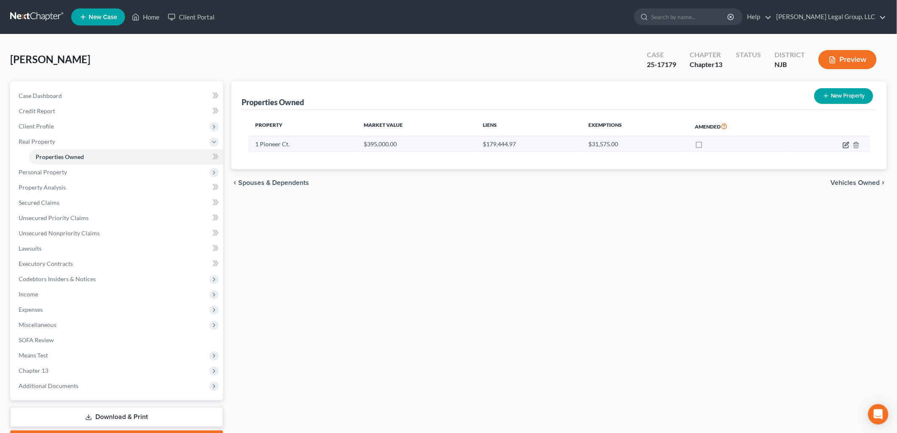
click at [846, 143] on icon "button" at bounding box center [846, 145] width 7 height 7
select select "33"
select select "0"
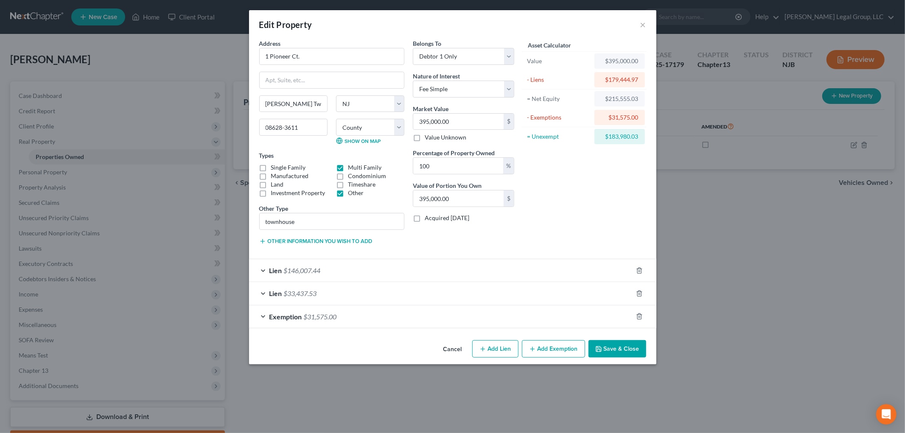
click at [622, 351] on button "Save & Close" at bounding box center [617, 349] width 58 height 18
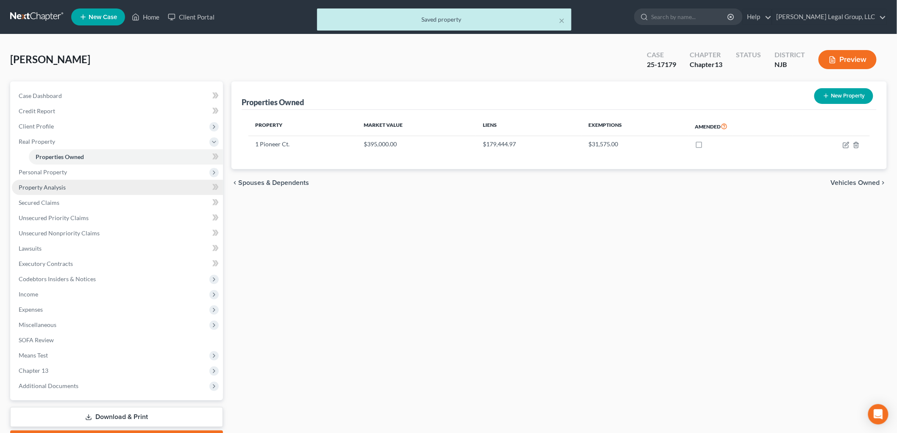
drag, startPoint x: 57, startPoint y: 184, endPoint x: 102, endPoint y: 194, distance: 45.9
click at [57, 184] on span "Property Analysis" at bounding box center [42, 187] width 47 height 7
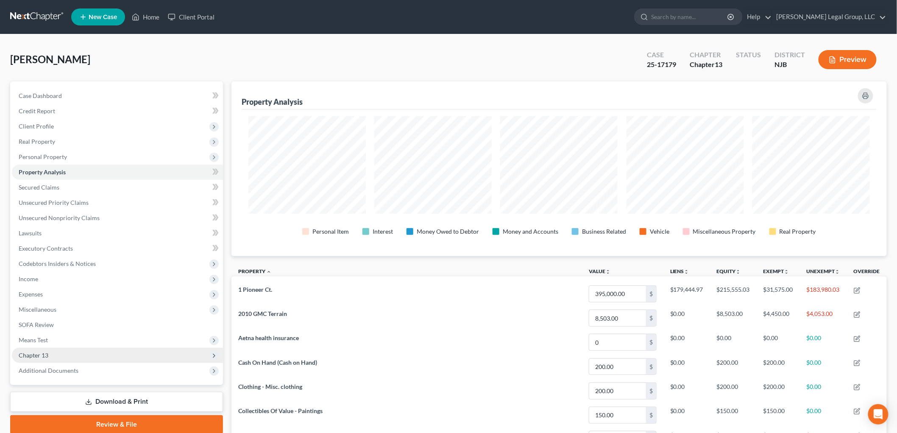
click at [64, 361] on span "Chapter 13" at bounding box center [117, 355] width 211 height 15
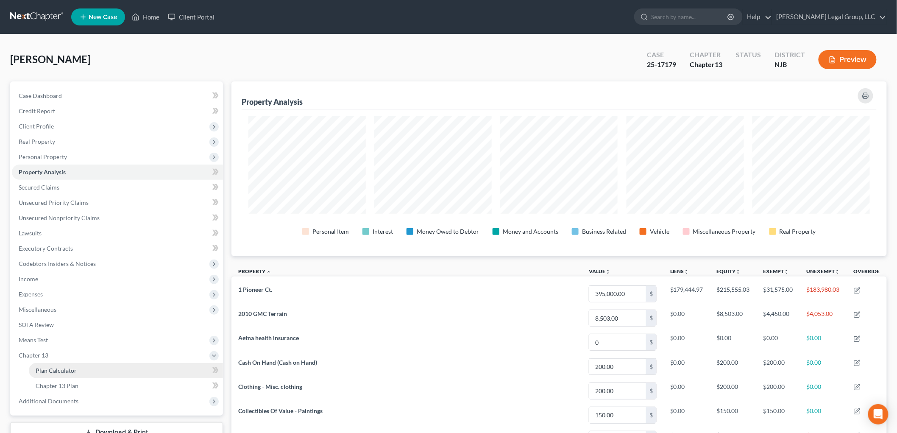
click at [88, 370] on link "Plan Calculator" at bounding box center [126, 370] width 194 height 15
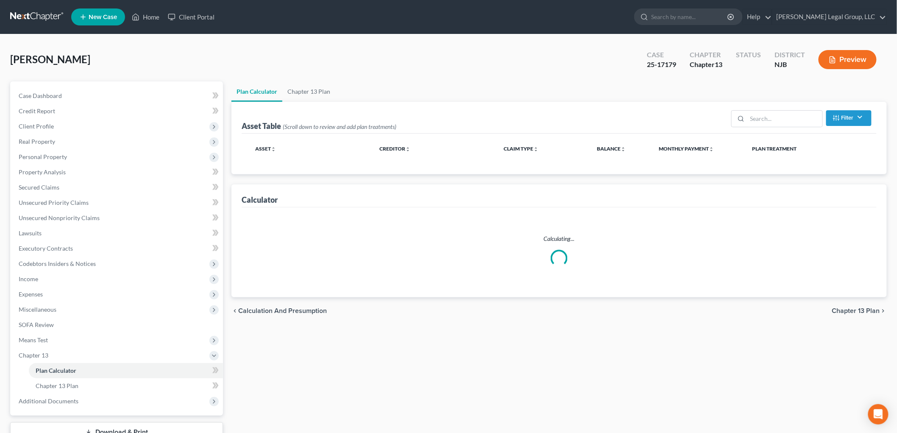
select select "59"
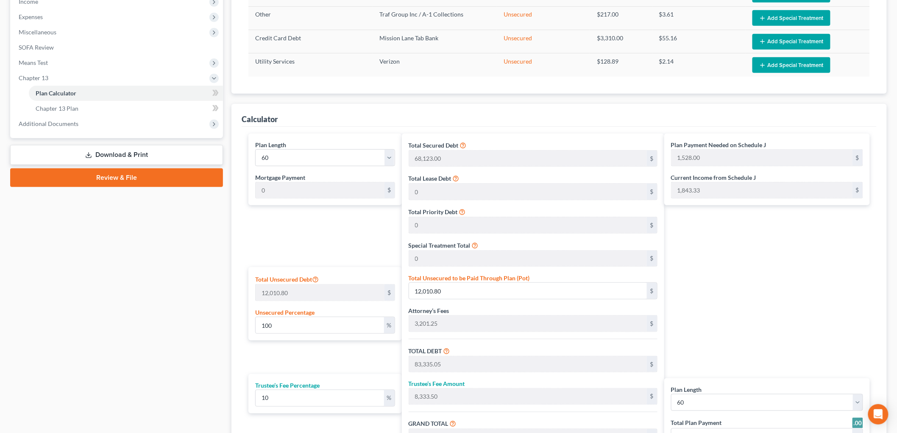
scroll to position [282, 0]
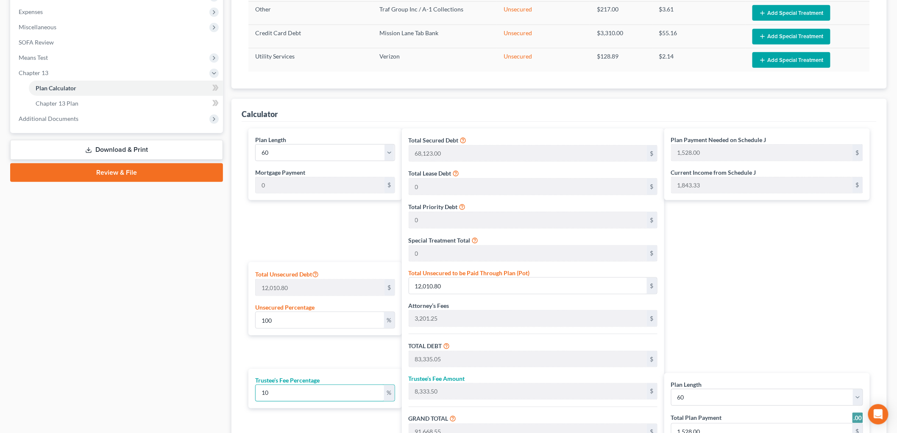
drag, startPoint x: 326, startPoint y: 396, endPoint x: 220, endPoint y: 395, distance: 106.0
click at [220, 395] on div "Petition Navigation Case Dashboard Payments Invoices Payments Payments Credit R…" at bounding box center [448, 154] width 885 height 711
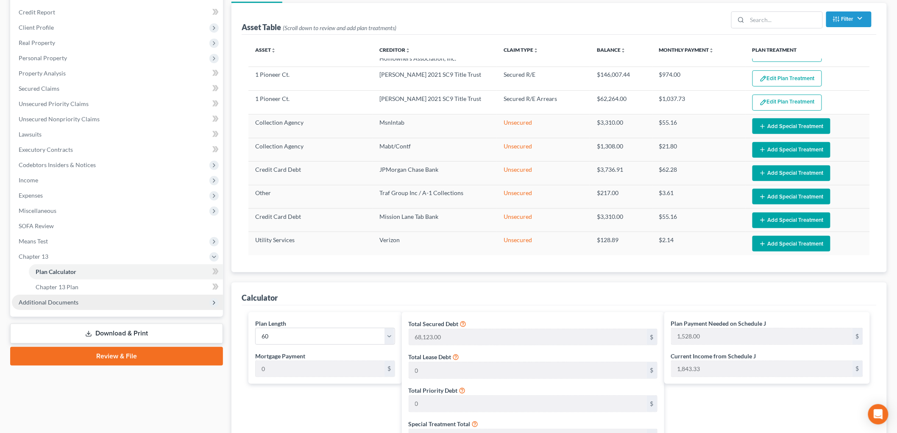
scroll to position [141, 0]
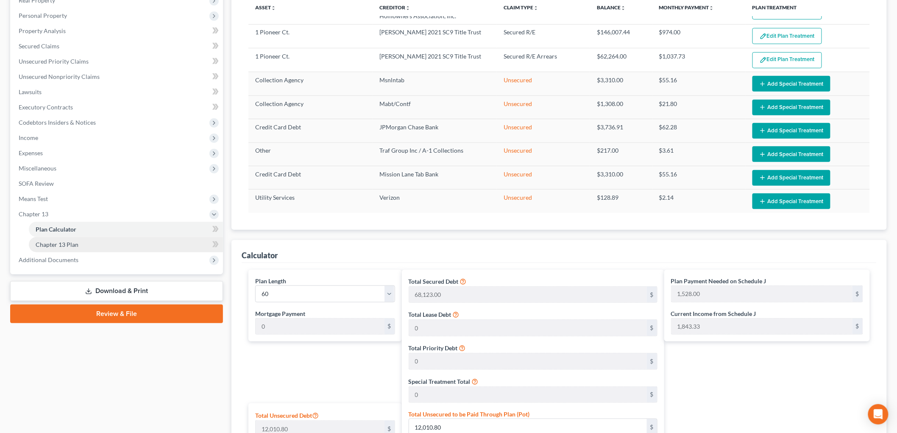
click at [62, 241] on span "Chapter 13 Plan" at bounding box center [57, 244] width 43 height 7
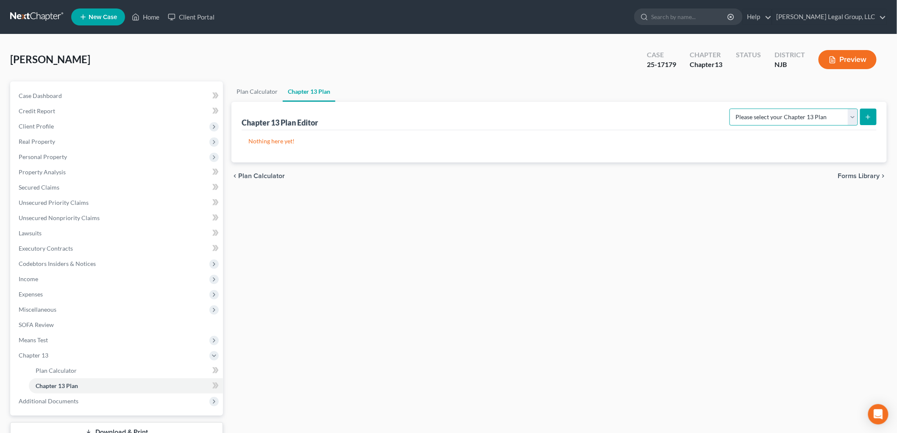
click at [802, 122] on select "Please select your Chapter 13 Plan District of [US_STATE] - Effective [DATE] Di…" at bounding box center [794, 117] width 128 height 17
select select "0"
click at [730, 109] on select "Please select your Chapter 13 Plan District of [US_STATE] - Effective [DATE] Di…" at bounding box center [794, 117] width 128 height 17
click at [871, 117] on icon "submit" at bounding box center [868, 117] width 7 height 7
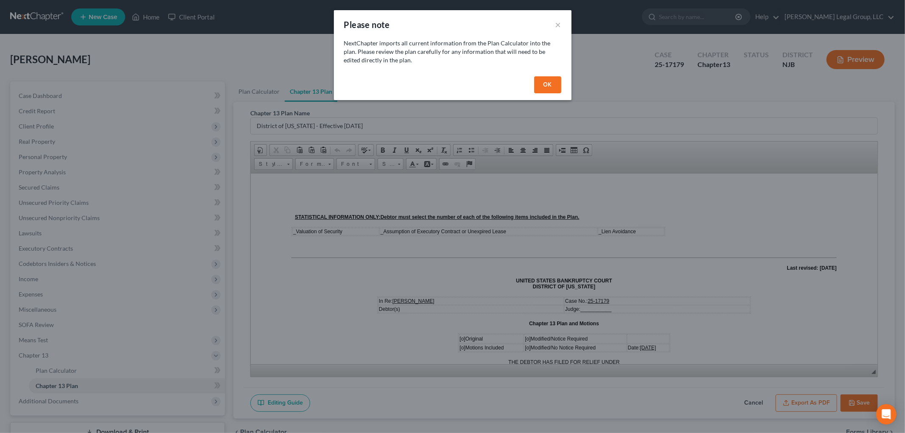
click at [548, 76] on button "OK" at bounding box center [547, 84] width 27 height 17
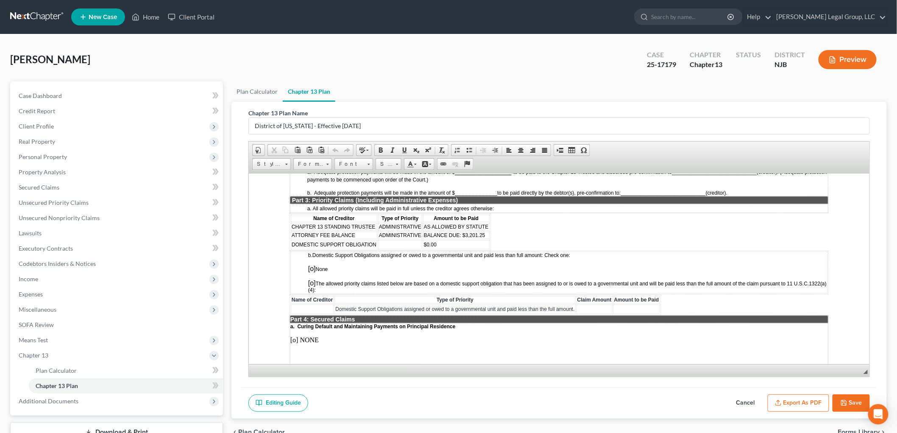
scroll to position [707, 0]
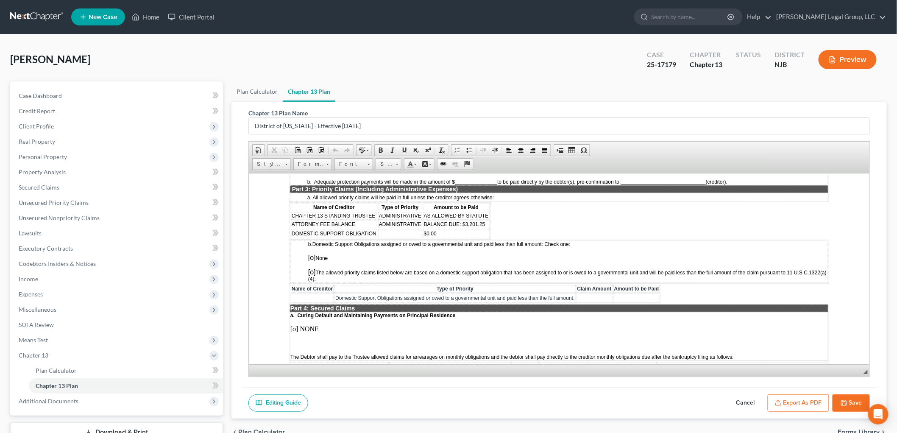
click at [811, 402] on button "Export as PDF" at bounding box center [798, 403] width 61 height 18
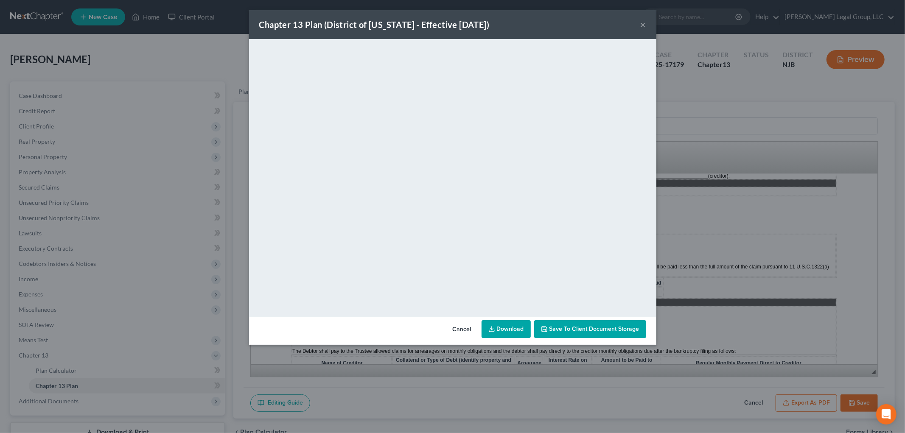
drag, startPoint x: 642, startPoint y: 27, endPoint x: 646, endPoint y: 31, distance: 6.0
click at [642, 27] on button "×" at bounding box center [643, 25] width 6 height 10
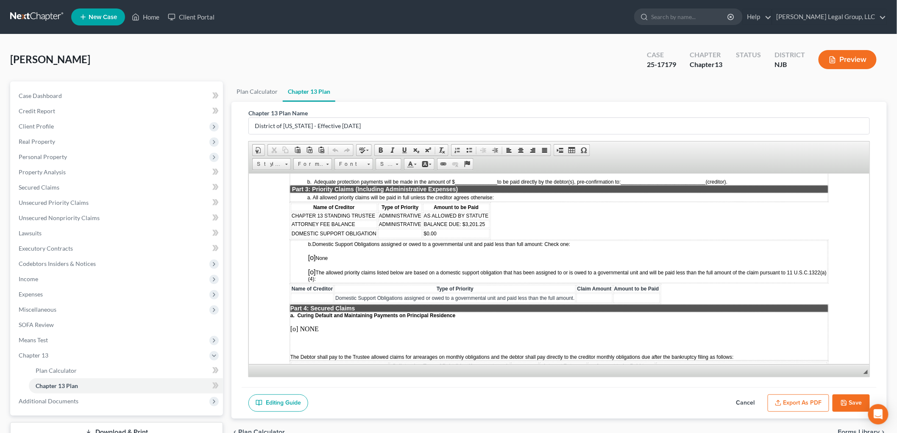
click at [845, 403] on icon "button" at bounding box center [844, 402] width 7 height 7
select select "0"
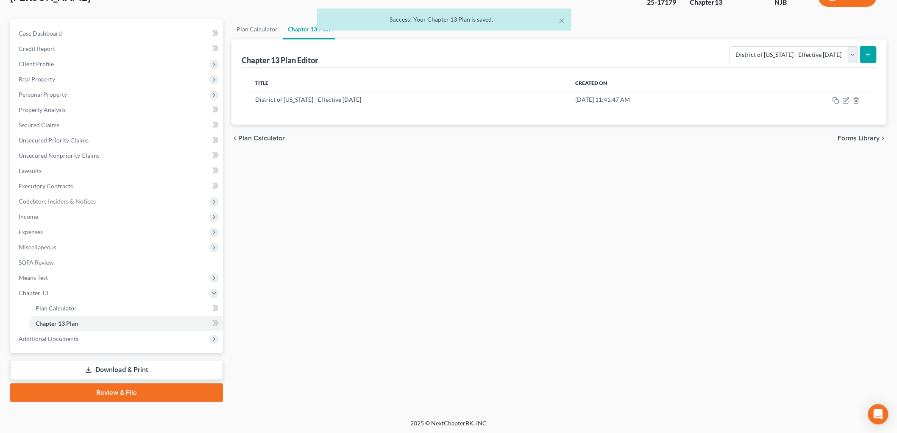
click at [116, 372] on link "Download & Print" at bounding box center [116, 370] width 213 height 20
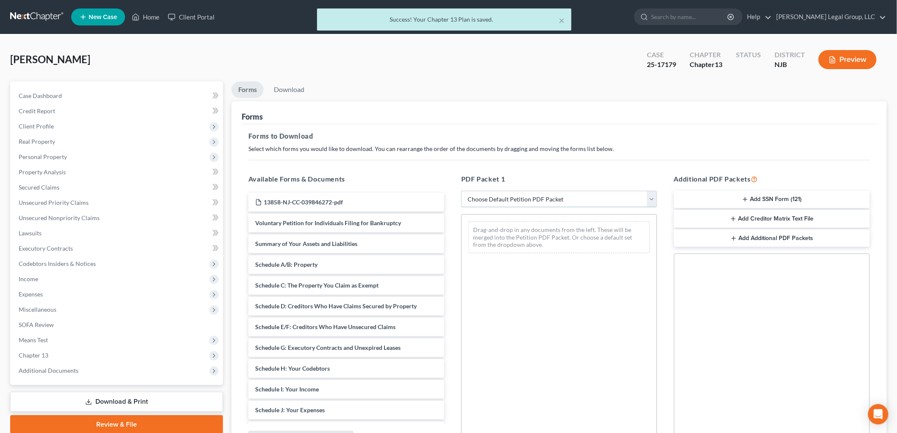
click at [540, 201] on select "Choose Default Petition PDF Packet Complete Bankruptcy Petition (all forms and …" at bounding box center [559, 199] width 196 height 17
select select "0"
click at [461, 191] on select "Choose Default Petition PDF Packet Complete Bankruptcy Petition (all forms and …" at bounding box center [559, 199] width 196 height 17
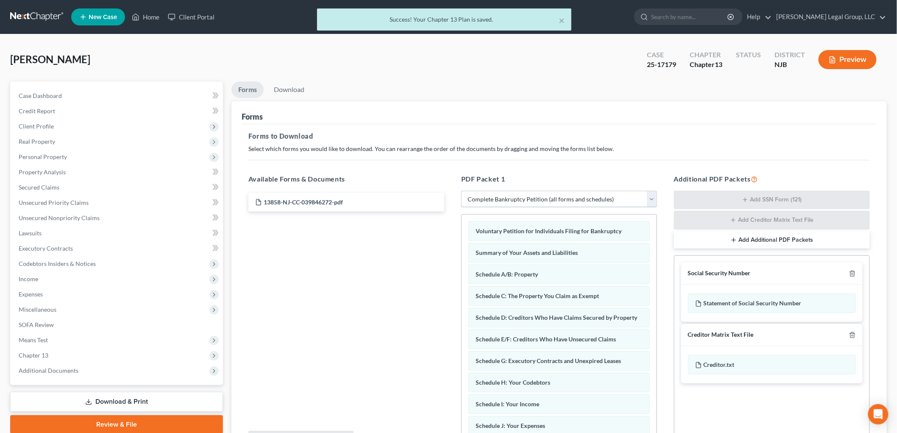
scroll to position [92, 0]
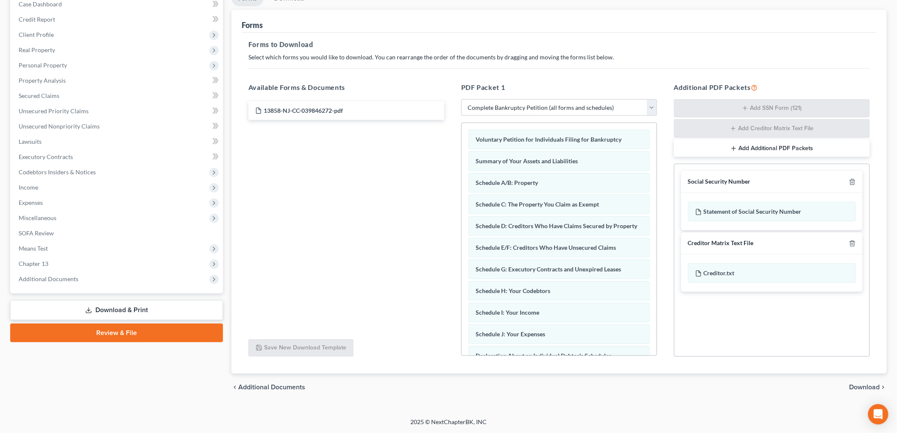
click at [874, 386] on span "Download" at bounding box center [865, 387] width 31 height 7
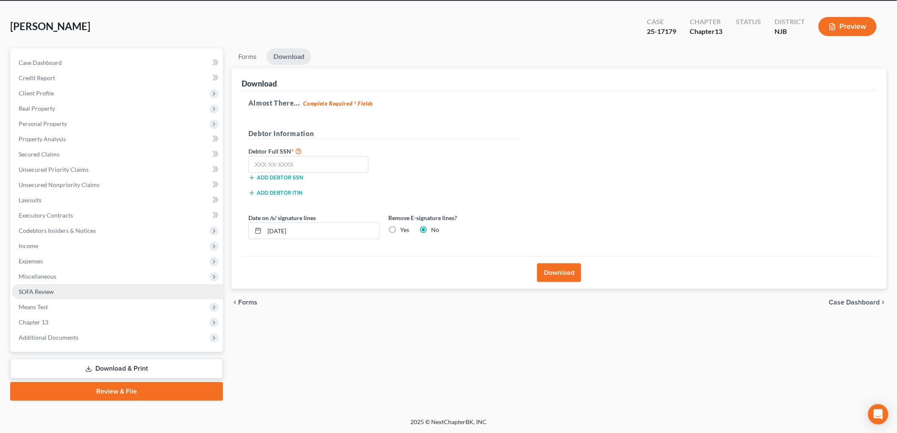
scroll to position [32, 0]
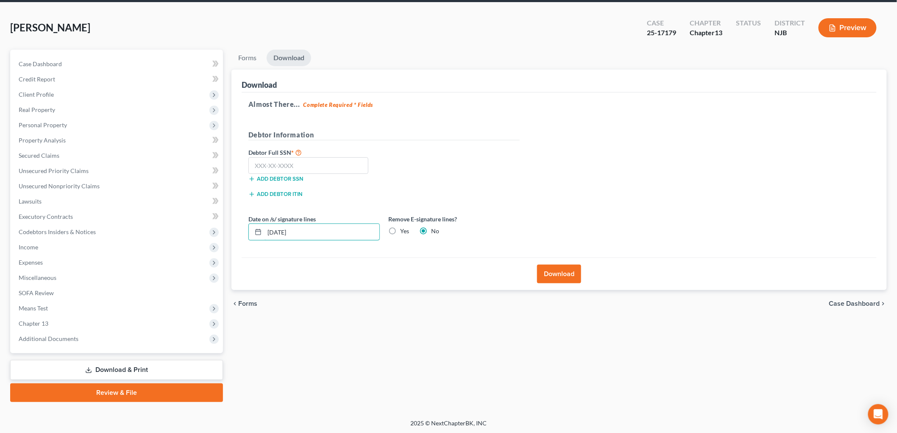
drag, startPoint x: 314, startPoint y: 235, endPoint x: 249, endPoint y: 240, distance: 65.5
click at [249, 240] on div "Date on /s/ signature lines [DATE] Remove E-signature lines? Yes No" at bounding box center [384, 231] width 280 height 33
type input "[DATE]"
click at [400, 230] on label "Yes" at bounding box center [404, 231] width 9 height 8
click at [404, 230] on input "Yes" at bounding box center [407, 230] width 6 height 6
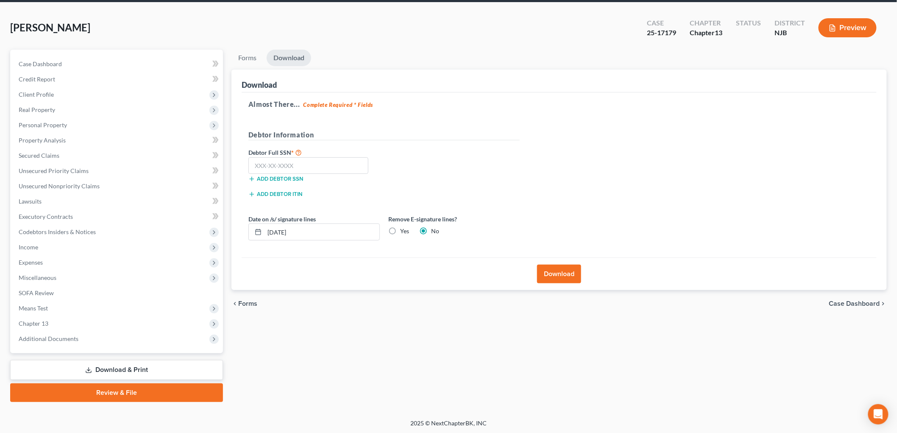
radio input "true"
radio input "false"
click at [296, 169] on input "text" at bounding box center [309, 165] width 120 height 17
type input "149-68-8679"
click at [547, 268] on button "Download" at bounding box center [559, 274] width 44 height 19
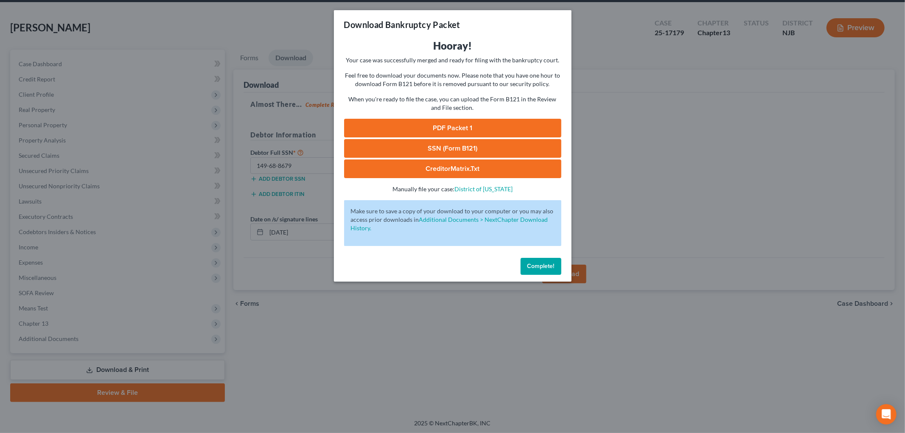
drag, startPoint x: 453, startPoint y: 128, endPoint x: 464, endPoint y: 132, distance: 12.1
click at [453, 128] on link "PDF Packet 1" at bounding box center [452, 128] width 217 height 19
click at [446, 149] on link "SSN (Form B121)" at bounding box center [452, 148] width 217 height 19
click at [557, 260] on button "Complete!" at bounding box center [540, 266] width 41 height 17
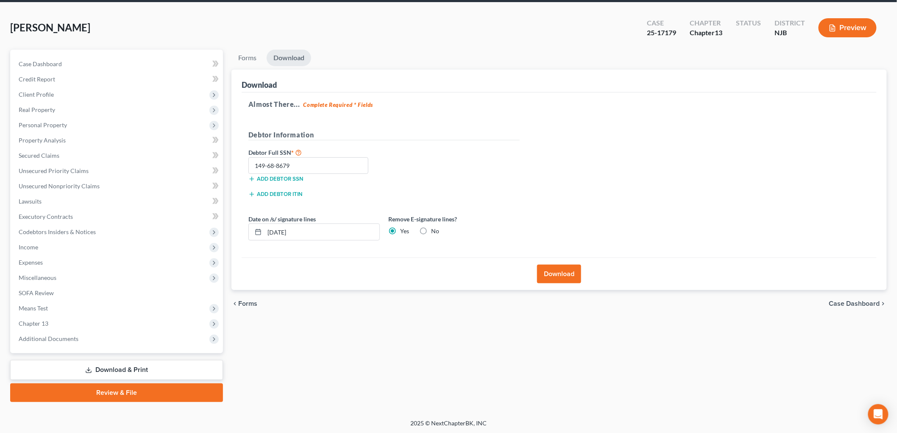
click at [656, 32] on div "25-17179" at bounding box center [661, 33] width 29 height 10
click at [73, 60] on link "Case Dashboard" at bounding box center [117, 63] width 211 height 15
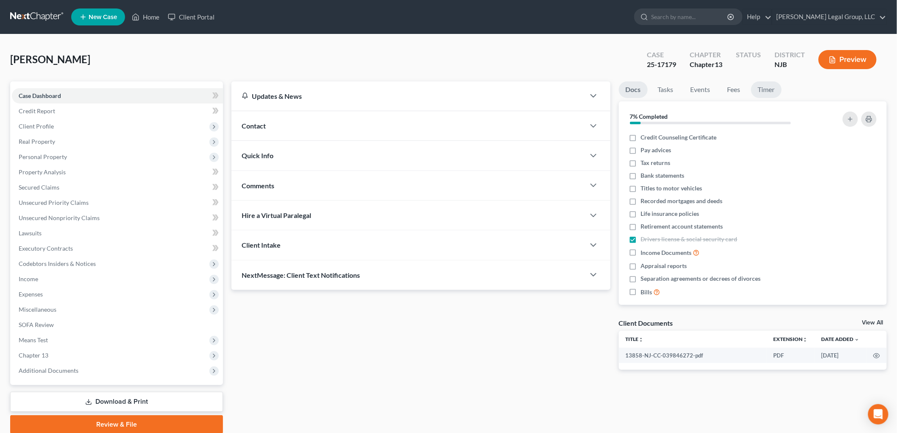
click at [769, 88] on link "Timer" at bounding box center [766, 89] width 31 height 17
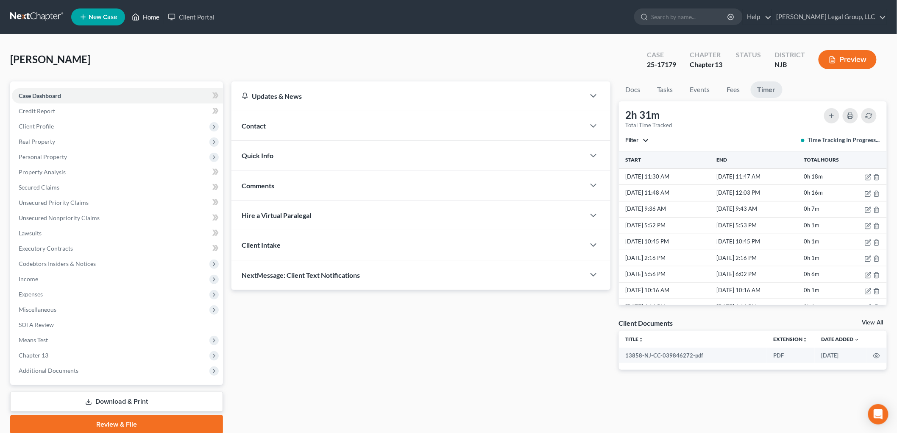
drag, startPoint x: 137, startPoint y: 14, endPoint x: 277, endPoint y: 47, distance: 143.3
click at [137, 14] on icon at bounding box center [136, 17] width 6 height 6
